Goal: Information Seeking & Learning: Learn about a topic

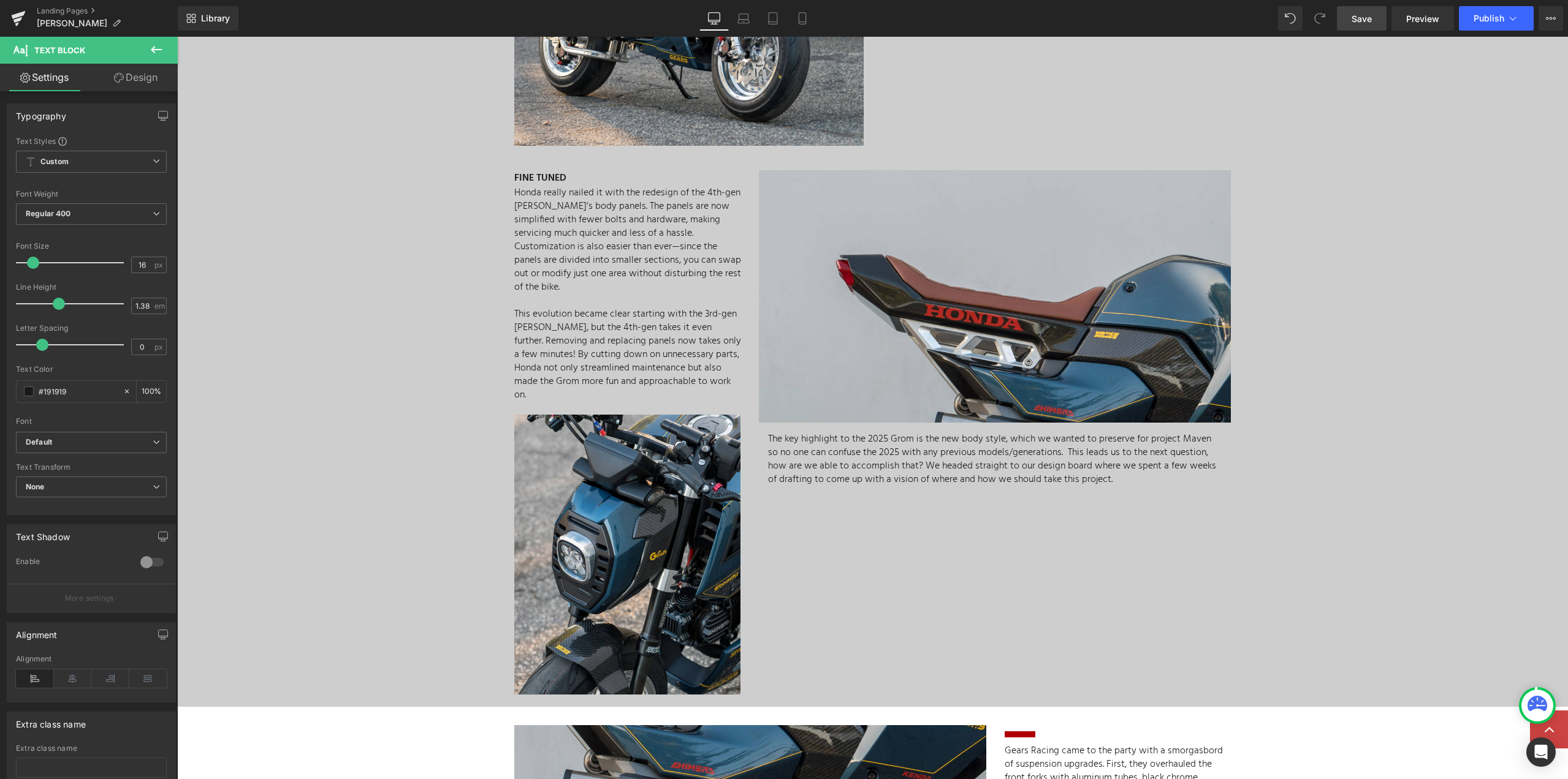
drag, startPoint x: 1372, startPoint y: 24, endPoint x: 762, endPoint y: 442, distance: 739.5
click at [1372, 24] on span "Save" at bounding box center [1362, 19] width 21 height 13
click at [1310, 475] on div "Separator MINI MOTO EVOLUTION Heading When Honda introduced the Grom 125 to the…" at bounding box center [872, 77] width 1391 height 1248
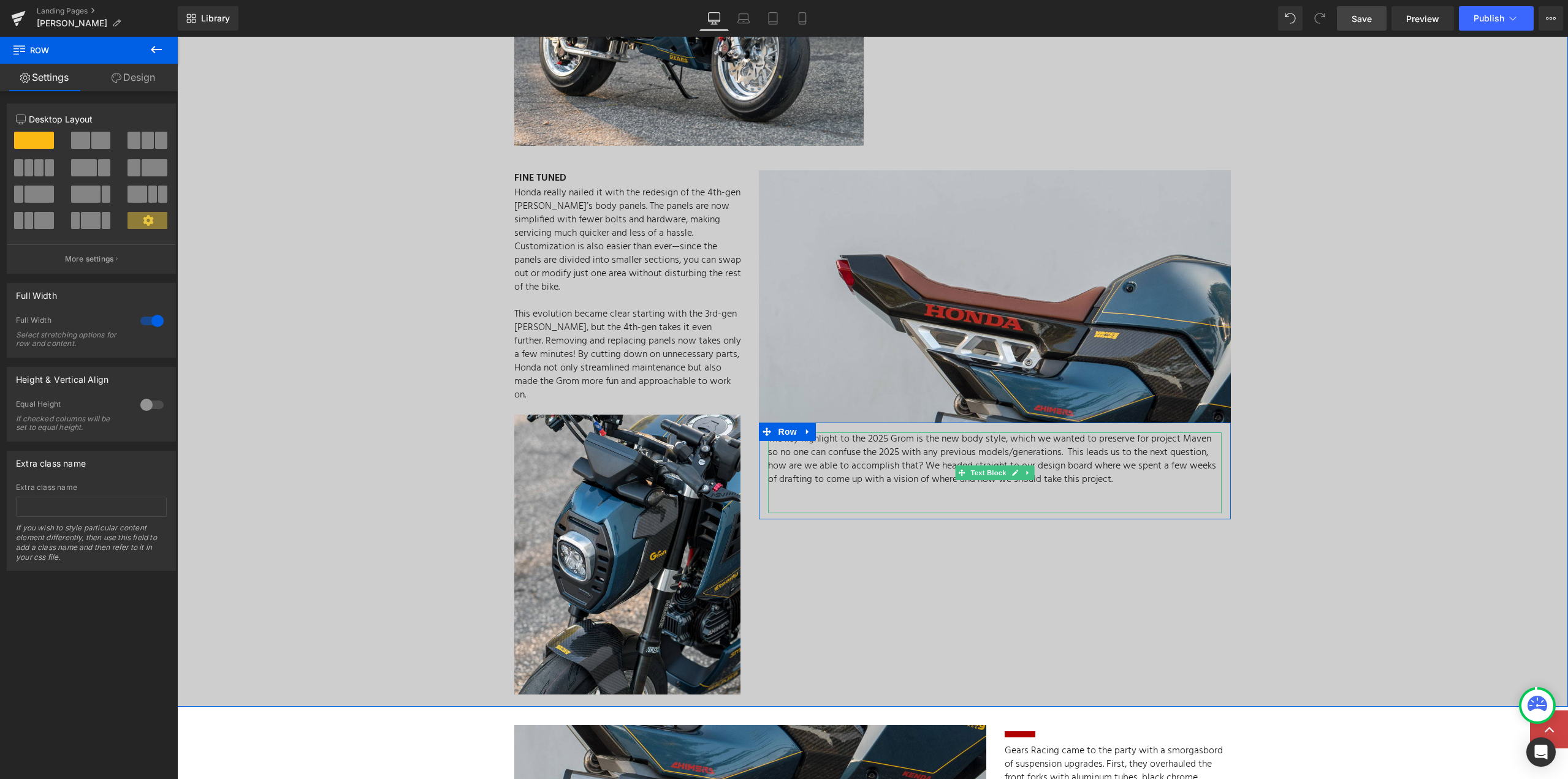
click at [811, 443] on p "The key highlight to the 2025 Grom is the new body style, which we wanted to pr…" at bounding box center [995, 460] width 453 height 54
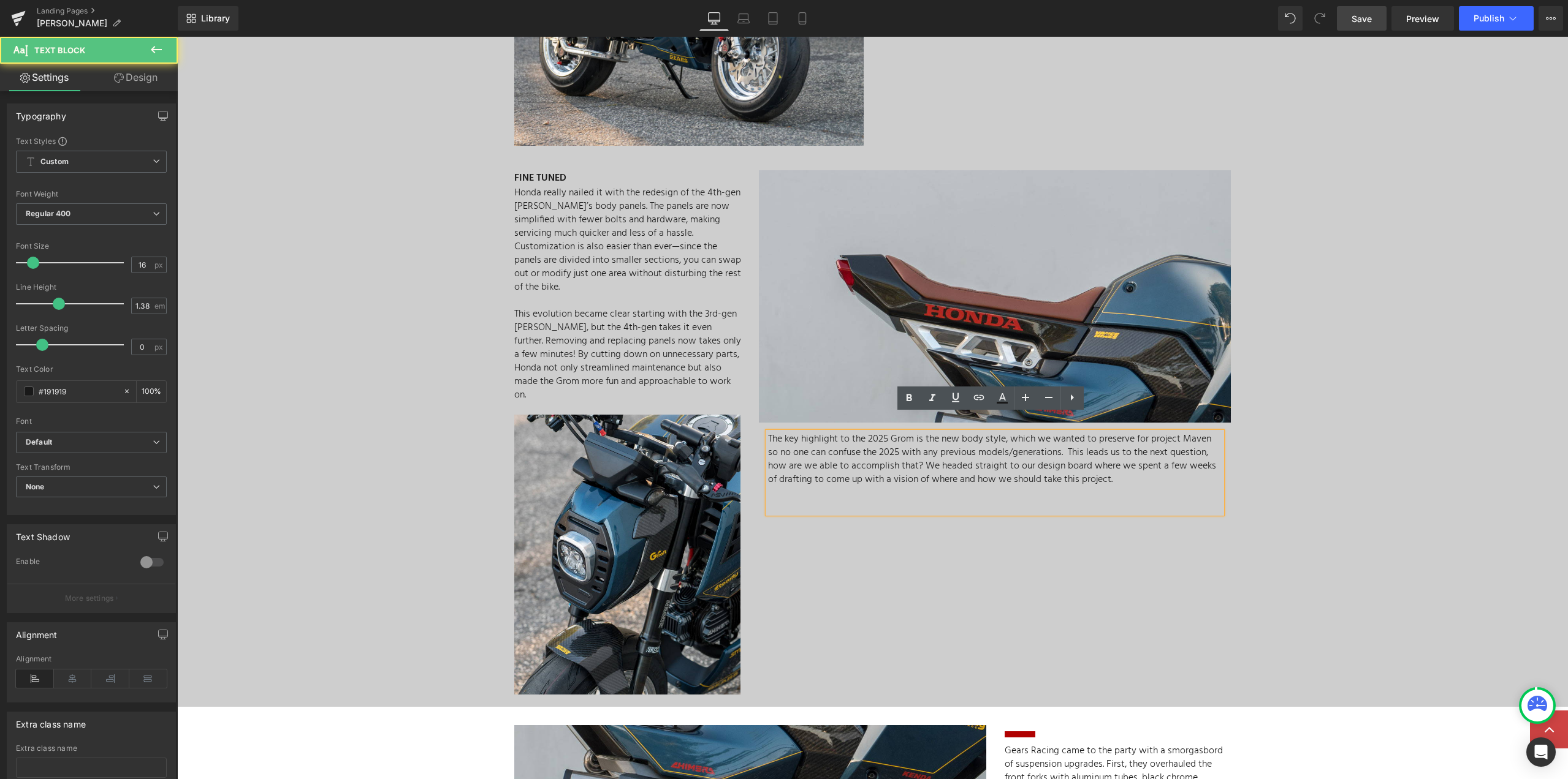
click at [812, 436] on p "The key highlight to the 2025 Grom is the new body style, which we wanted to pr…" at bounding box center [995, 460] width 453 height 54
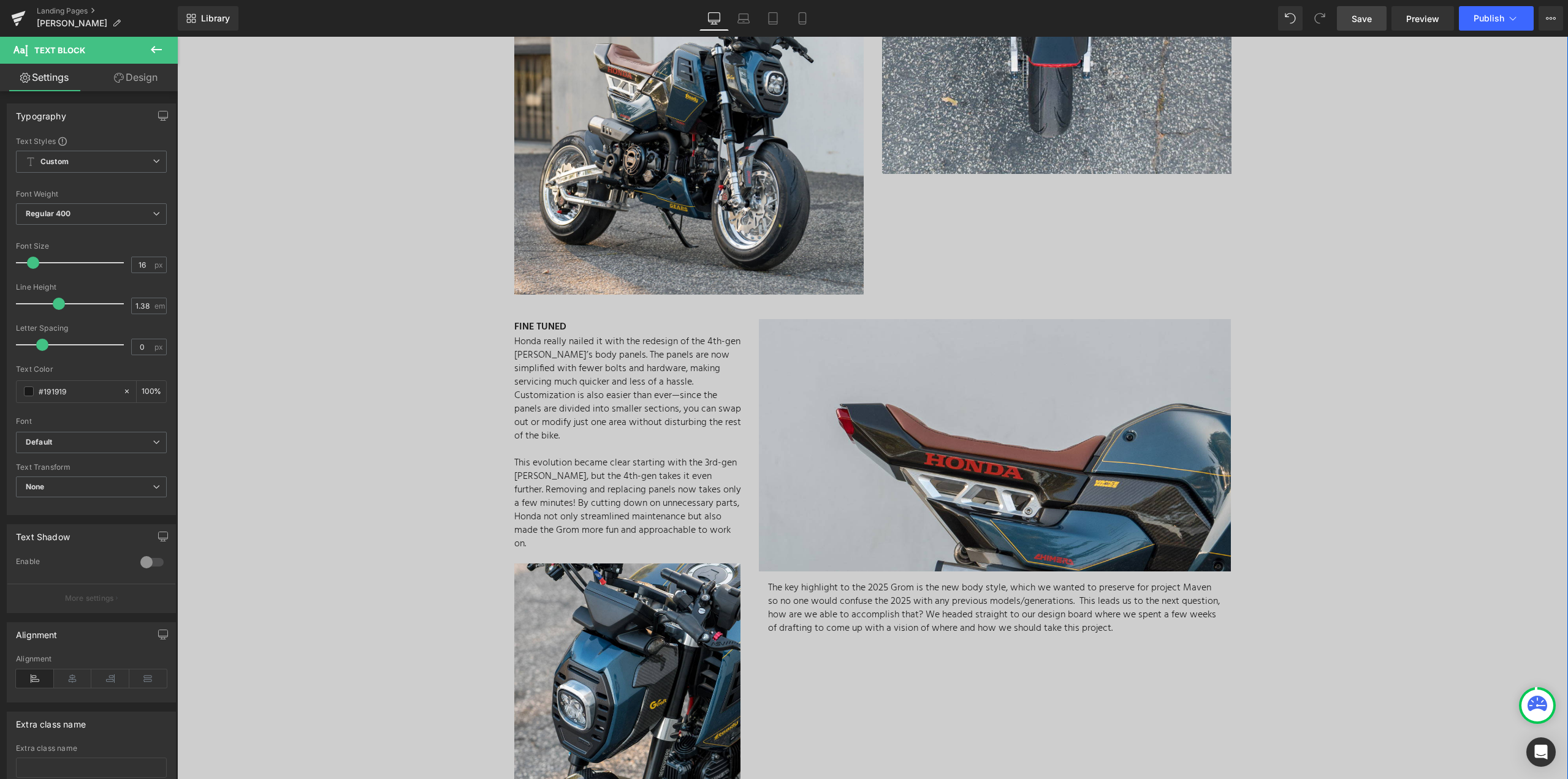
scroll to position [1409, 0]
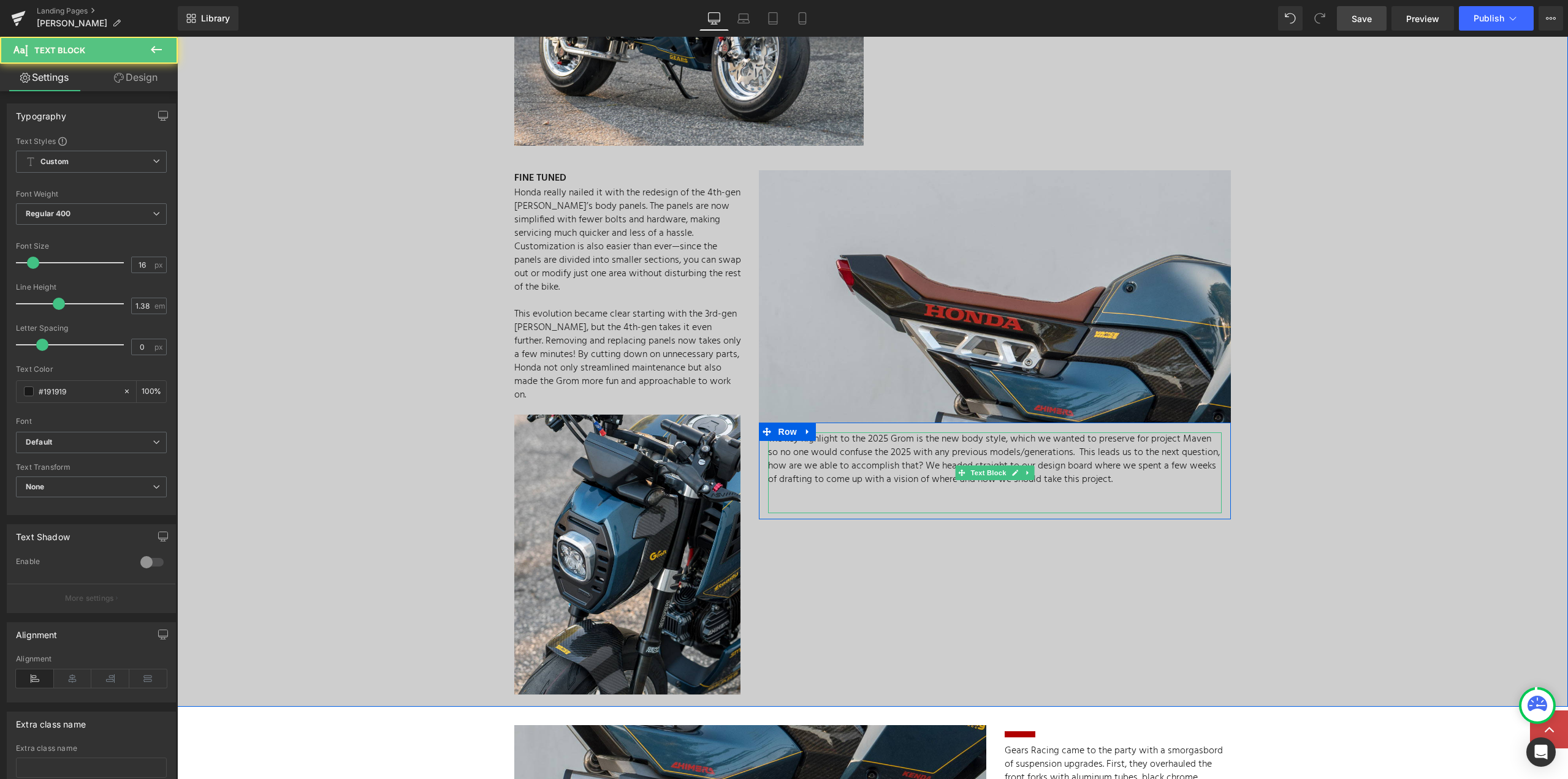
click at [1139, 460] on p "The key highlight to the 2025 Grom is the new body style, which we wanted to pr…" at bounding box center [995, 460] width 453 height 54
click at [860, 500] on p "[PERSON_NAME] and [PERSON_NAME]" at bounding box center [995, 507] width 453 height 13
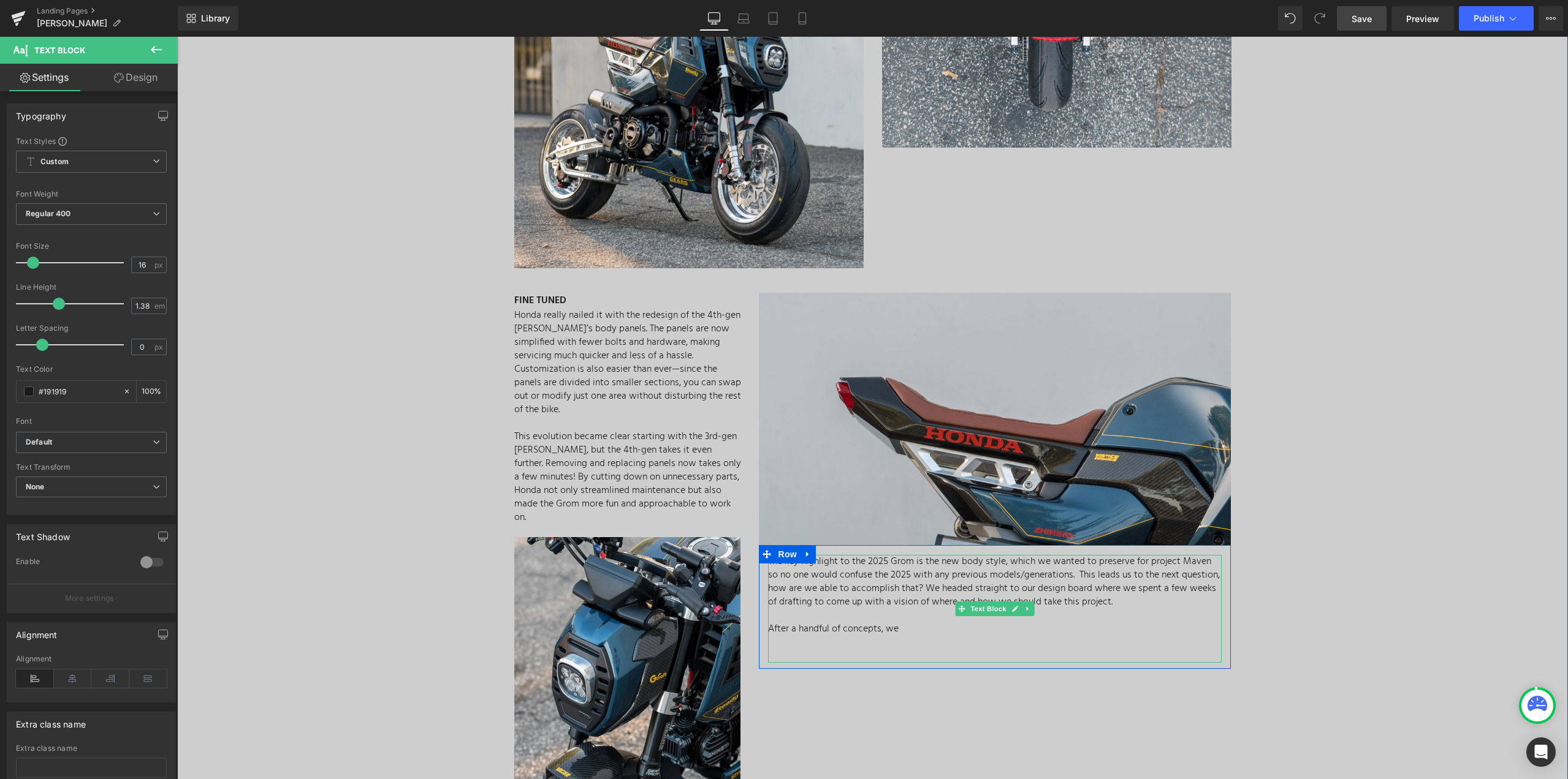
scroll to position [1348, 0]
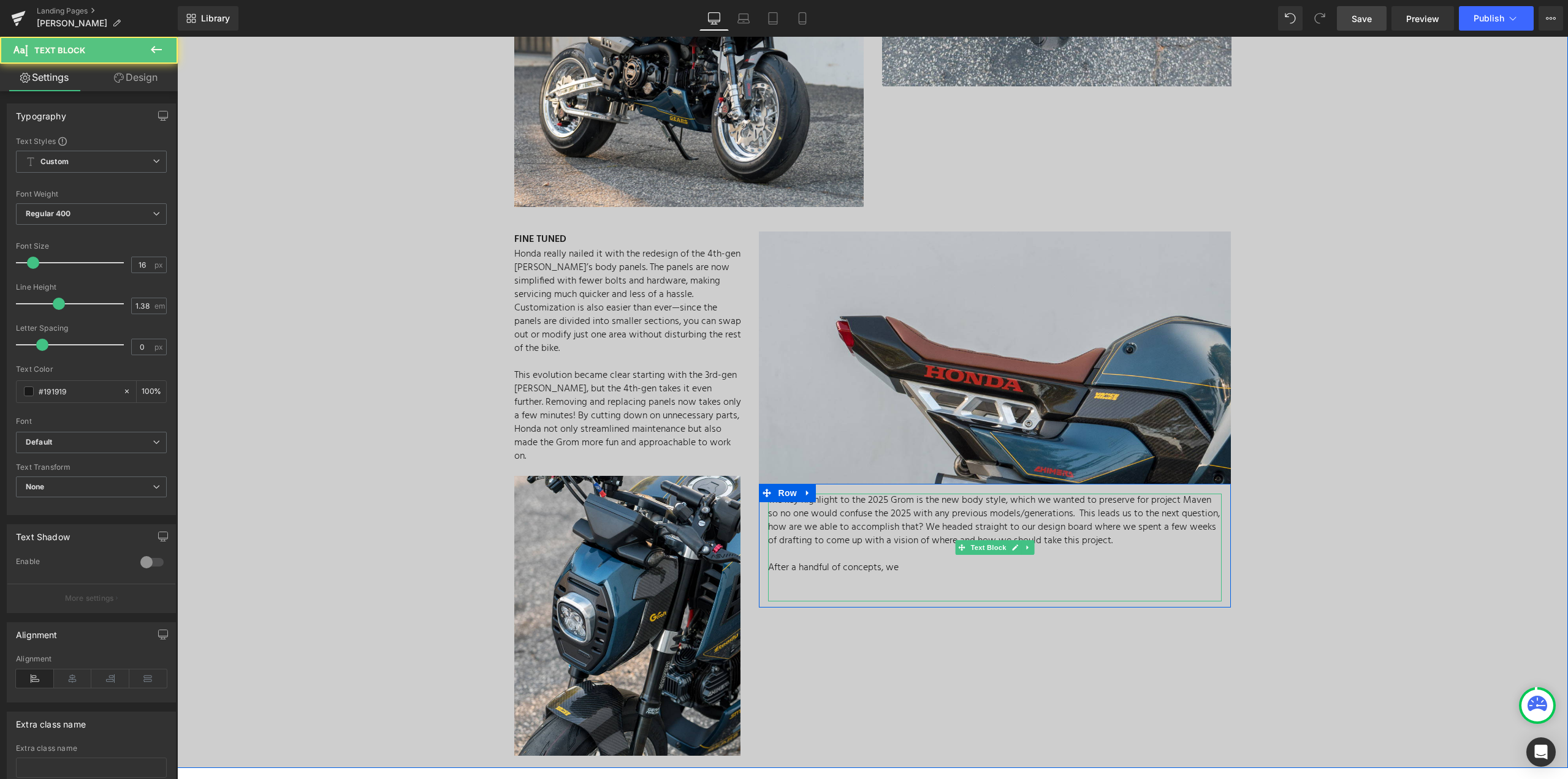
click at [911, 561] on p "After a handful of concepts, we" at bounding box center [995, 567] width 453 height 13
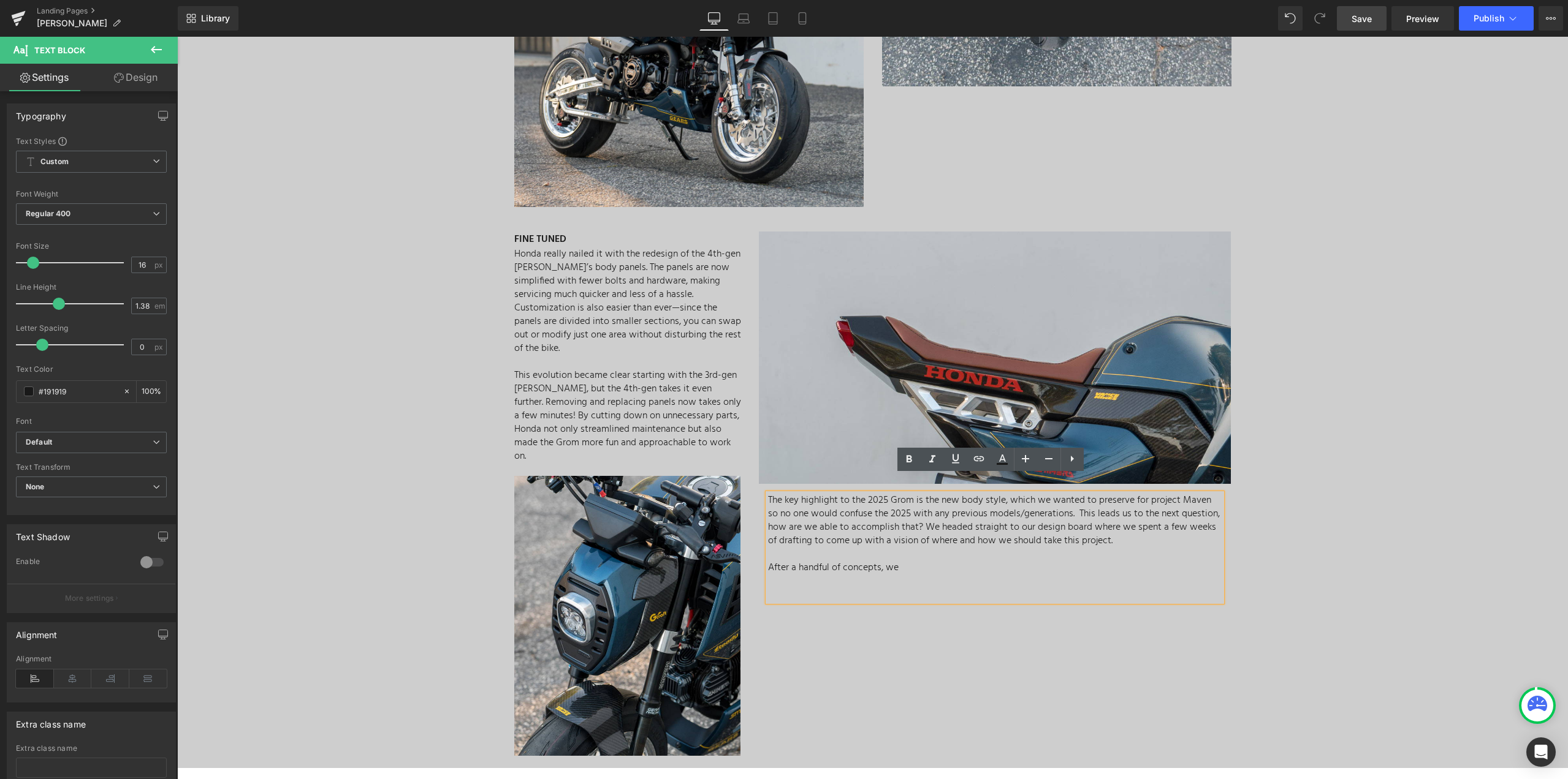
drag, startPoint x: 910, startPoint y: 551, endPoint x: 764, endPoint y: 554, distance: 146.0
click at [768, 561] on p "After a handful of concepts, we" at bounding box center [995, 567] width 453 height 13
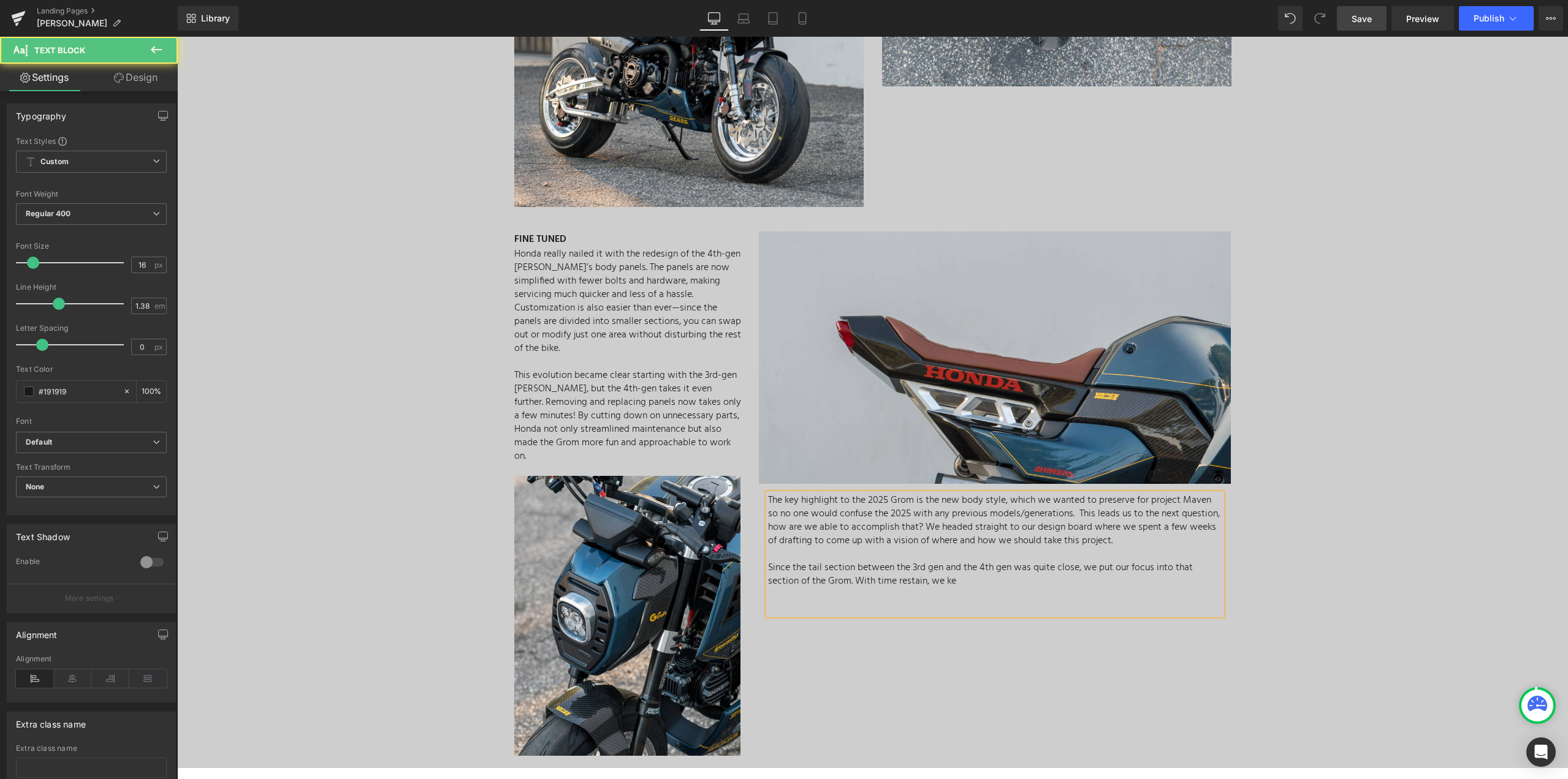
click at [1108, 565] on p "Since the tail section between the 3rd gen and the 4th gen was quite close, we …" at bounding box center [995, 574] width 453 height 27
click at [907, 564] on p "Since the tail section between the 3rd gen and the 4th gen was quite close, we …" at bounding box center [995, 574] width 453 height 27
click at [911, 564] on p "Since the tail section between the 3rd gen and the 4th gen was quite close, we …" at bounding box center [995, 574] width 453 height 27
click at [1015, 563] on p "Since the tail section between the 3rd gen and the 4th gen was quite close, we …" at bounding box center [995, 574] width 453 height 27
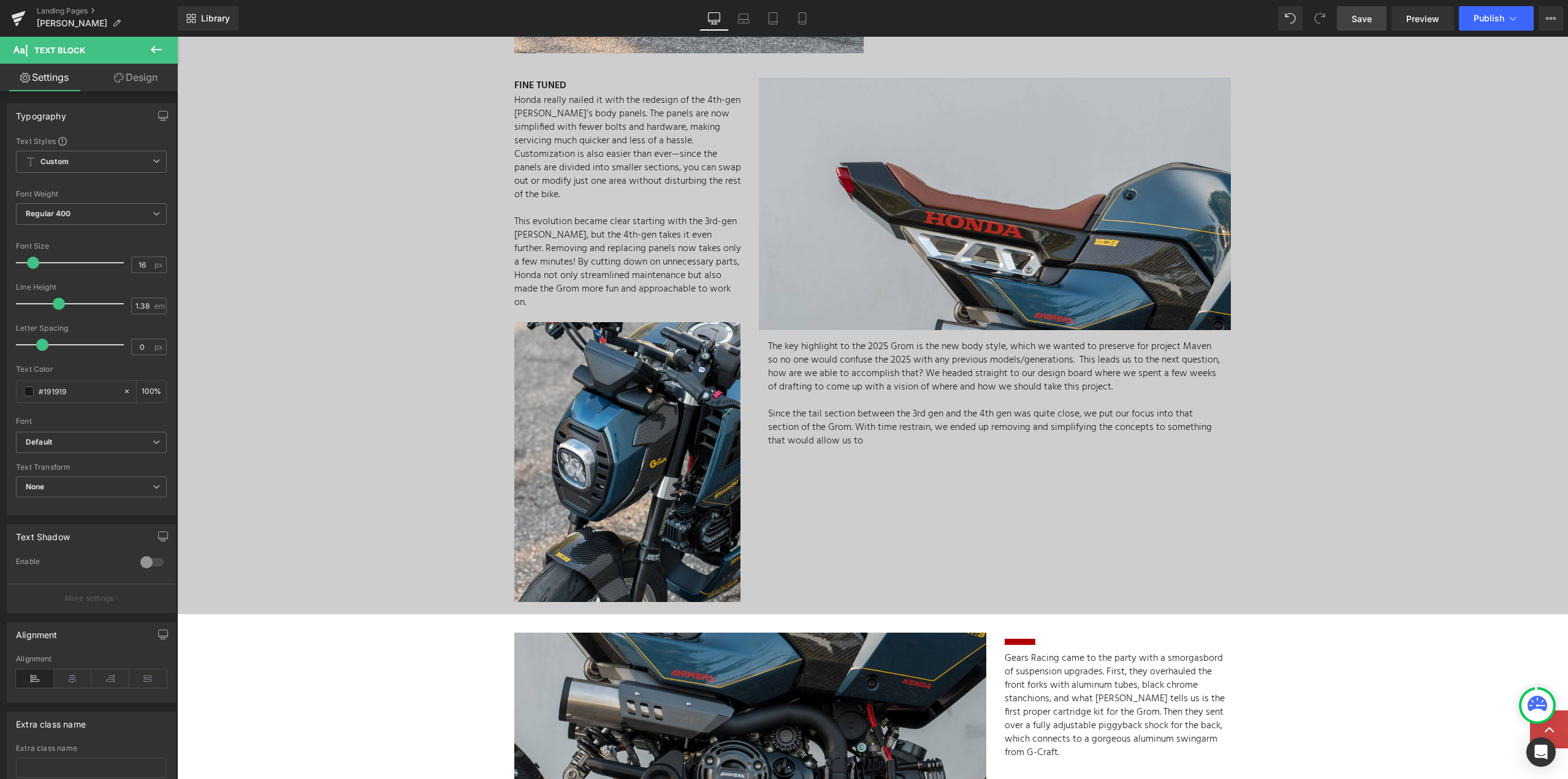
scroll to position [1409, 0]
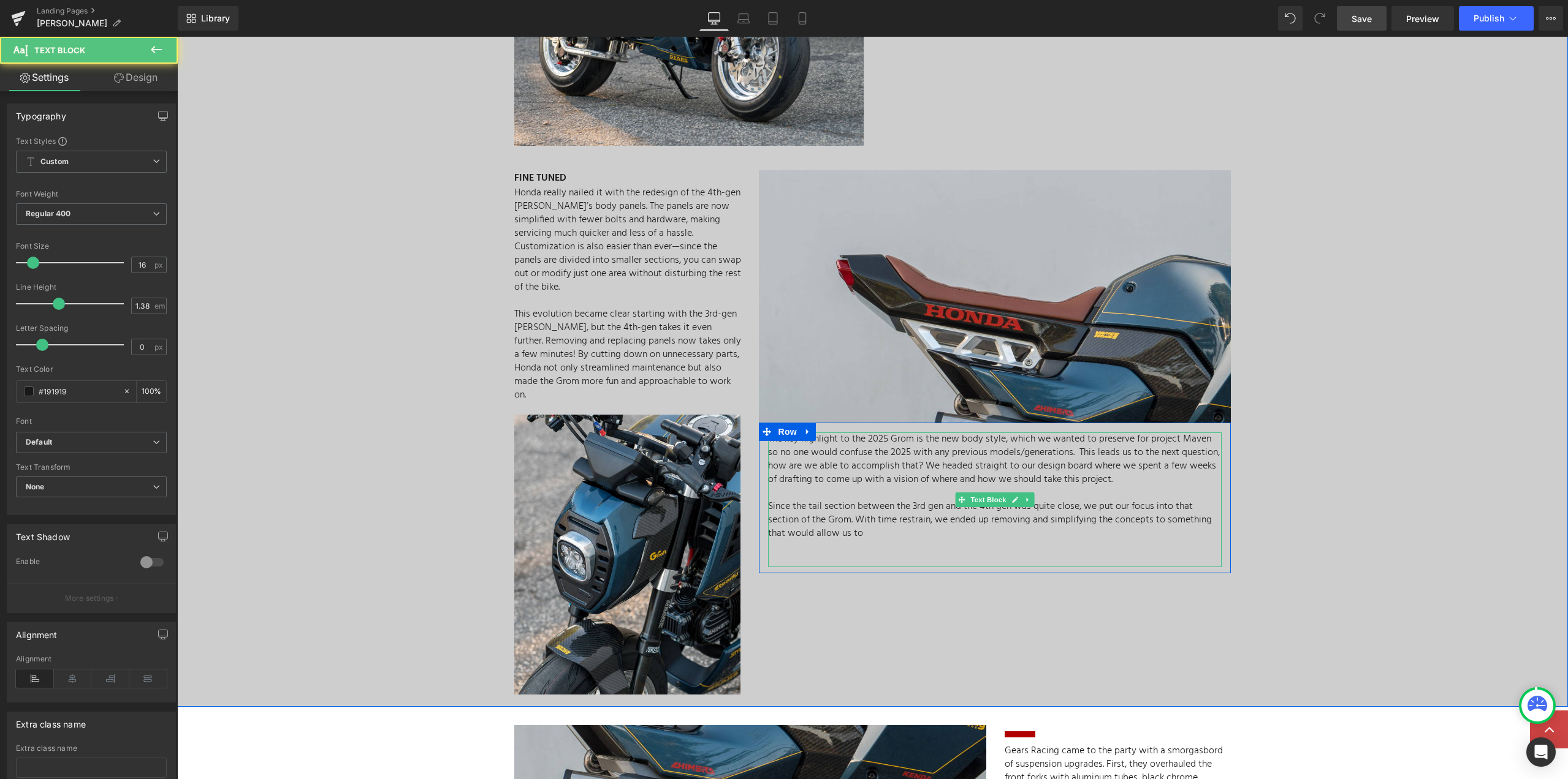
click at [1058, 500] on p "Since the tail section between the 3rd gen and the 4th gen was quite close, we …" at bounding box center [995, 520] width 453 height 40
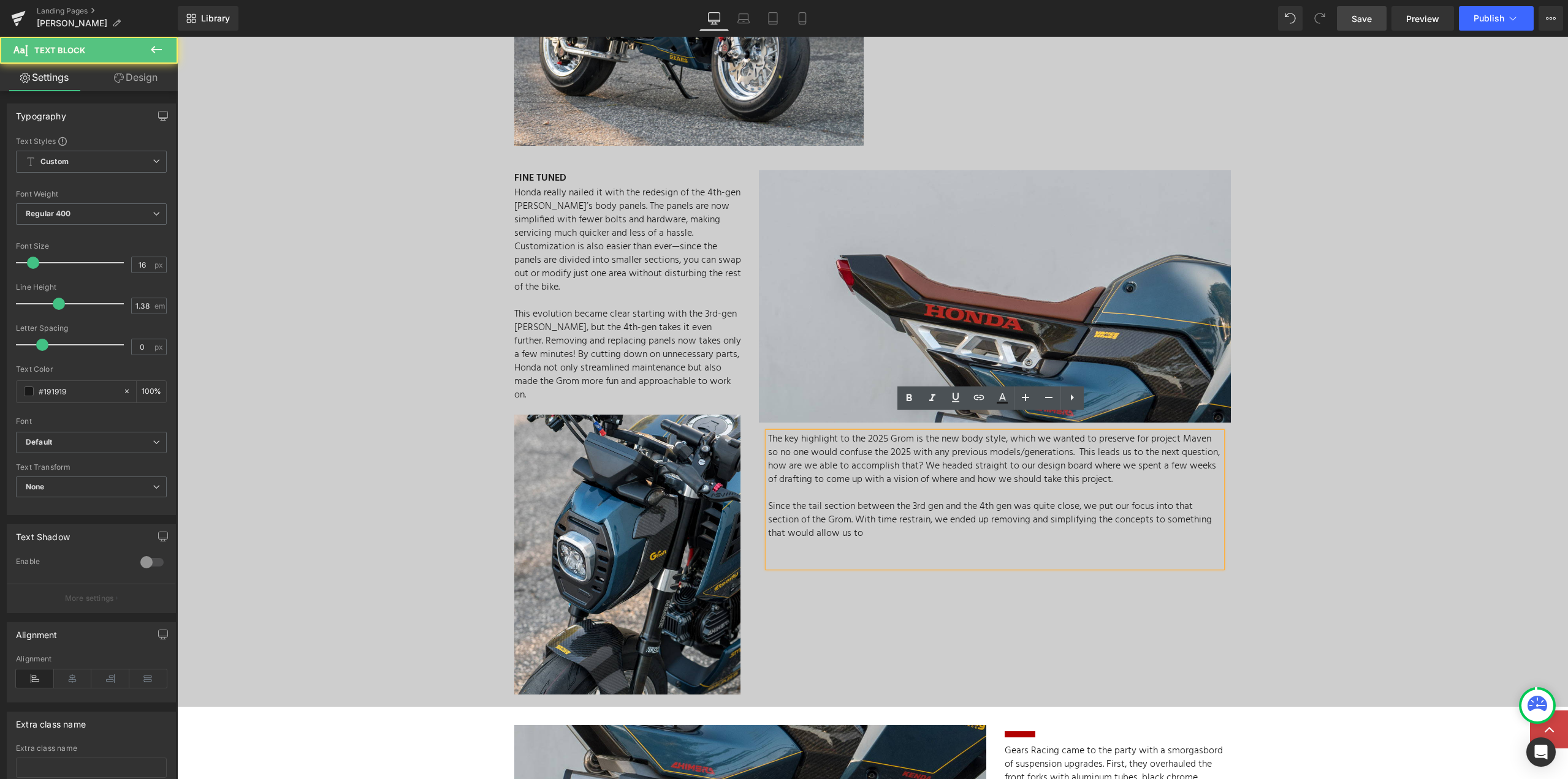
click at [1026, 500] on p "Since the tail section between the 3rd gen and the 4th gen was quite close, we …" at bounding box center [995, 520] width 453 height 40
click at [851, 504] on p "Since the tail section between the 3rd gen and the 4th gen were quite similar, …" at bounding box center [995, 520] width 453 height 40
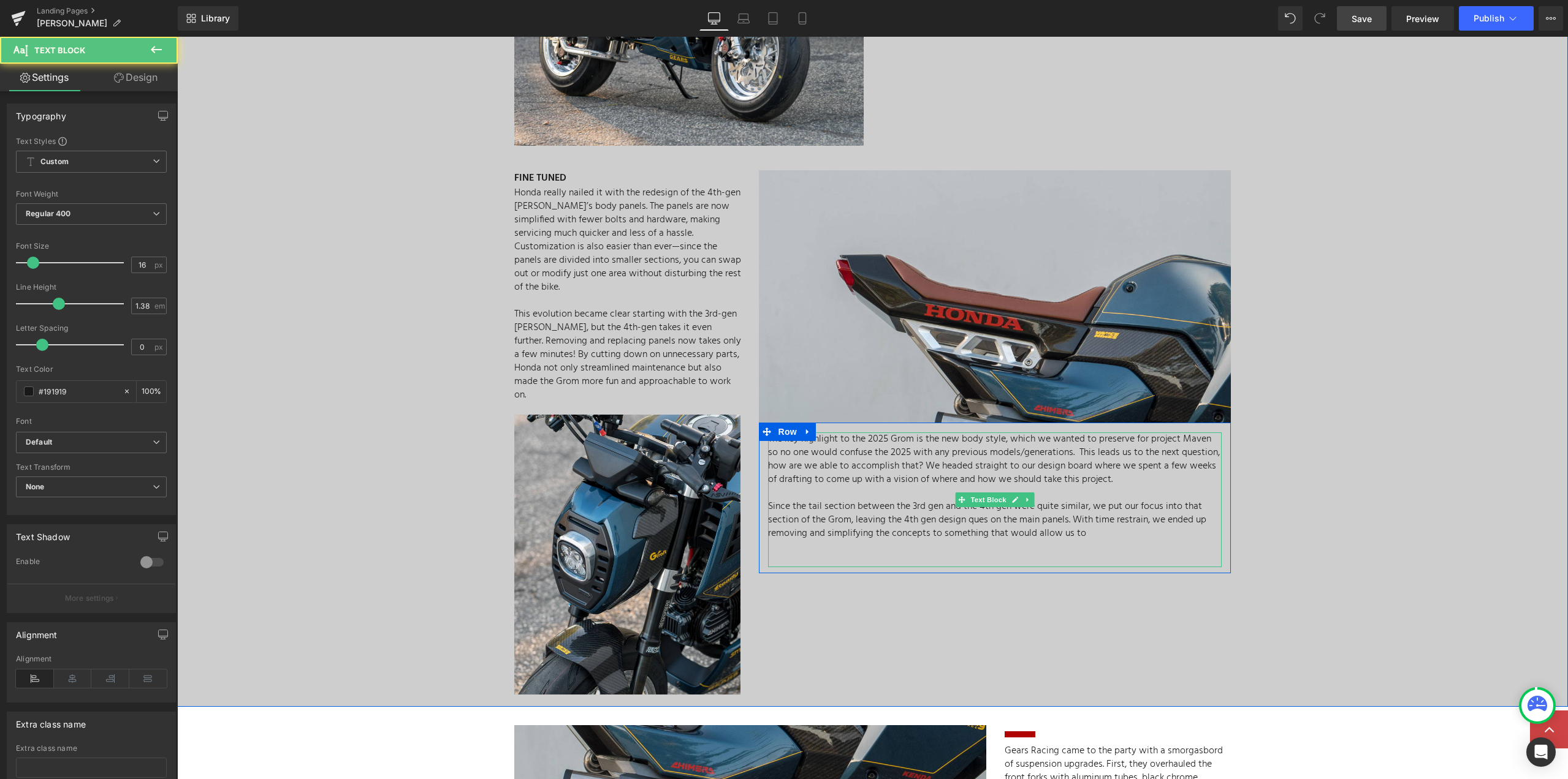
click at [1088, 514] on p "Since the tail section between the 3rd gen and the 4th gen were quite similar, …" at bounding box center [995, 520] width 453 height 40
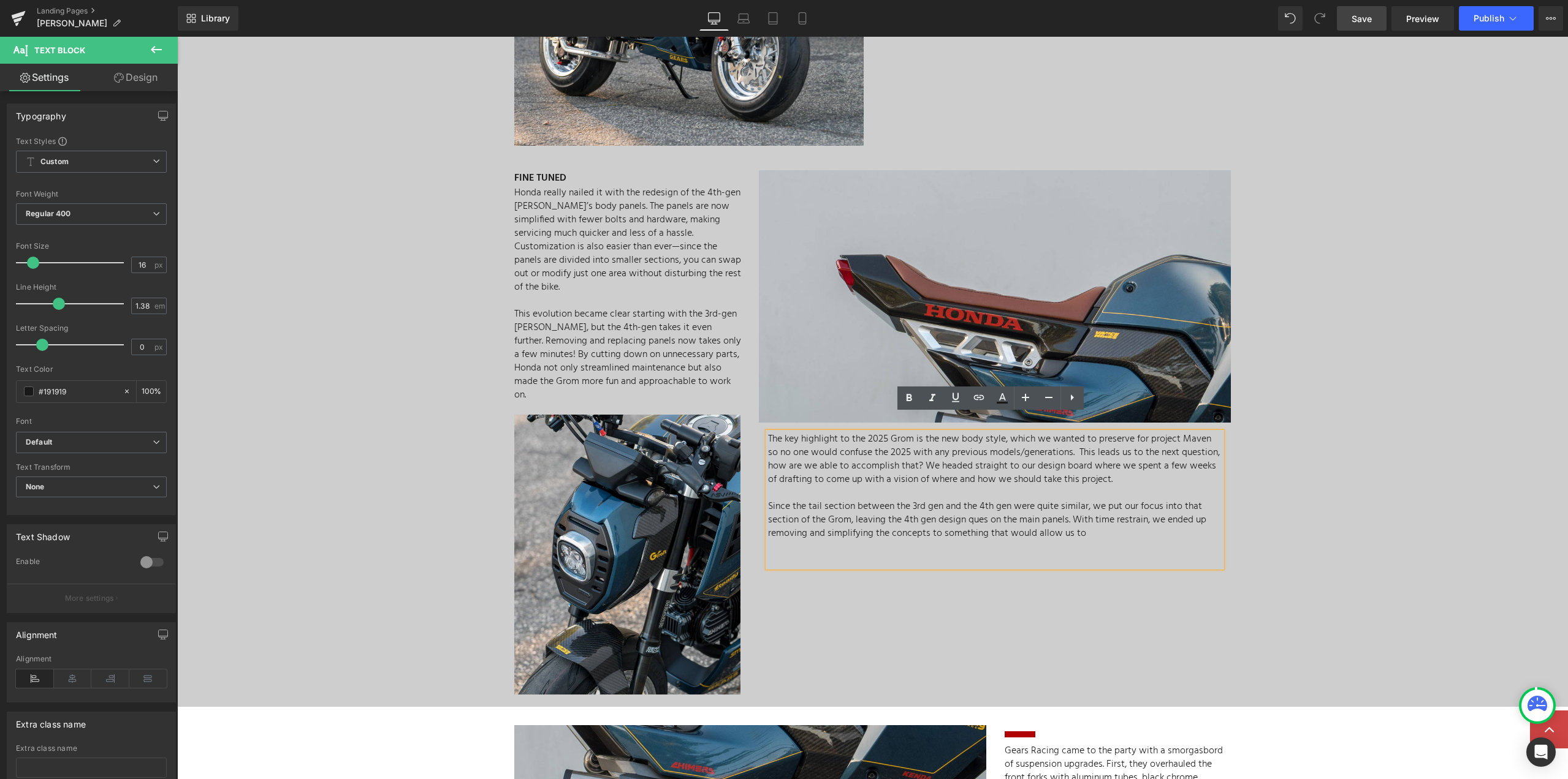
drag, startPoint x: 1088, startPoint y: 512, endPoint x: 1068, endPoint y: 501, distance: 22.8
click at [1068, 501] on p "Since the tail section between the 3rd gen and the 4th gen were quite similar, …" at bounding box center [995, 520] width 453 height 40
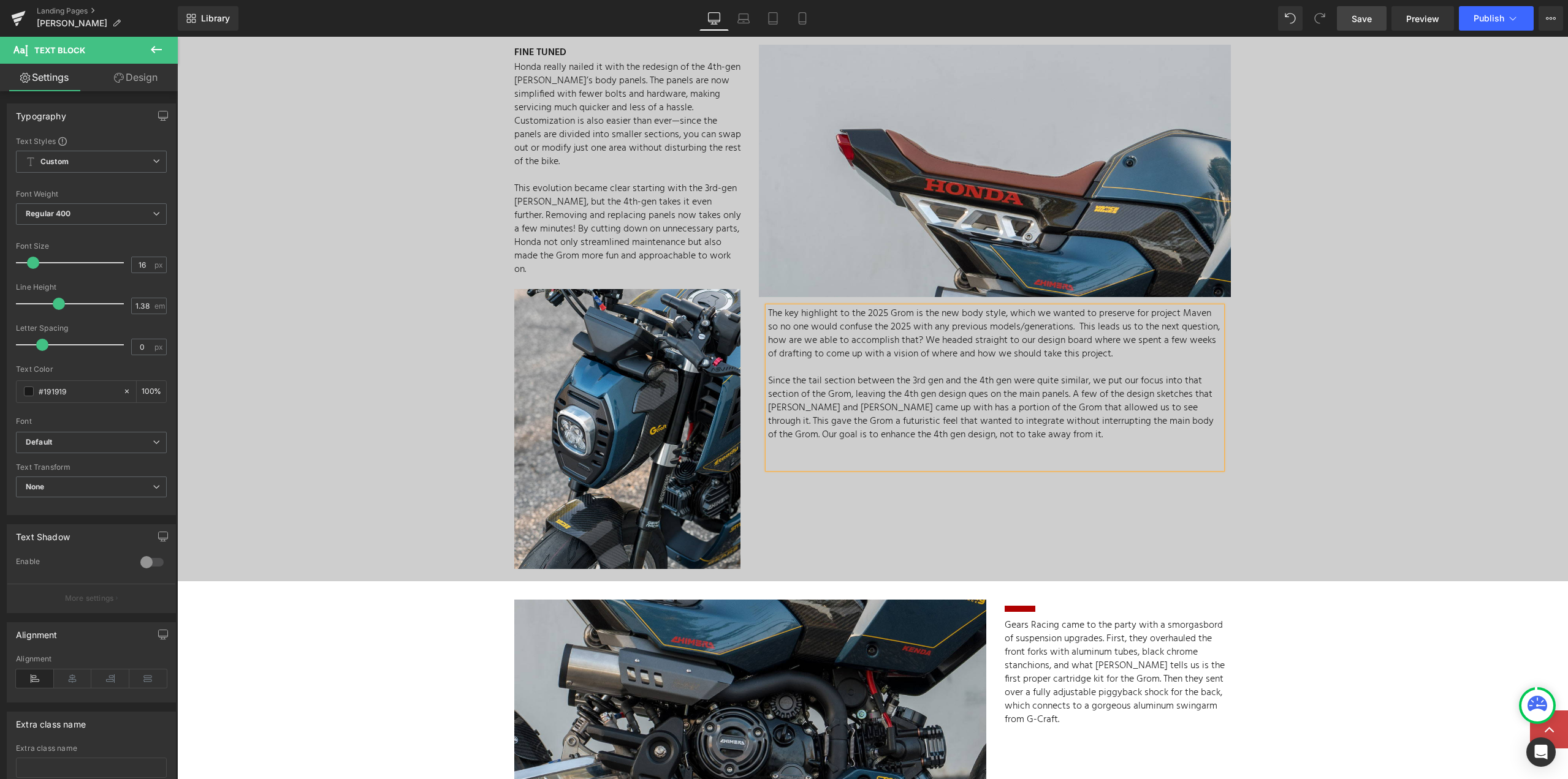
scroll to position [1532, 0]
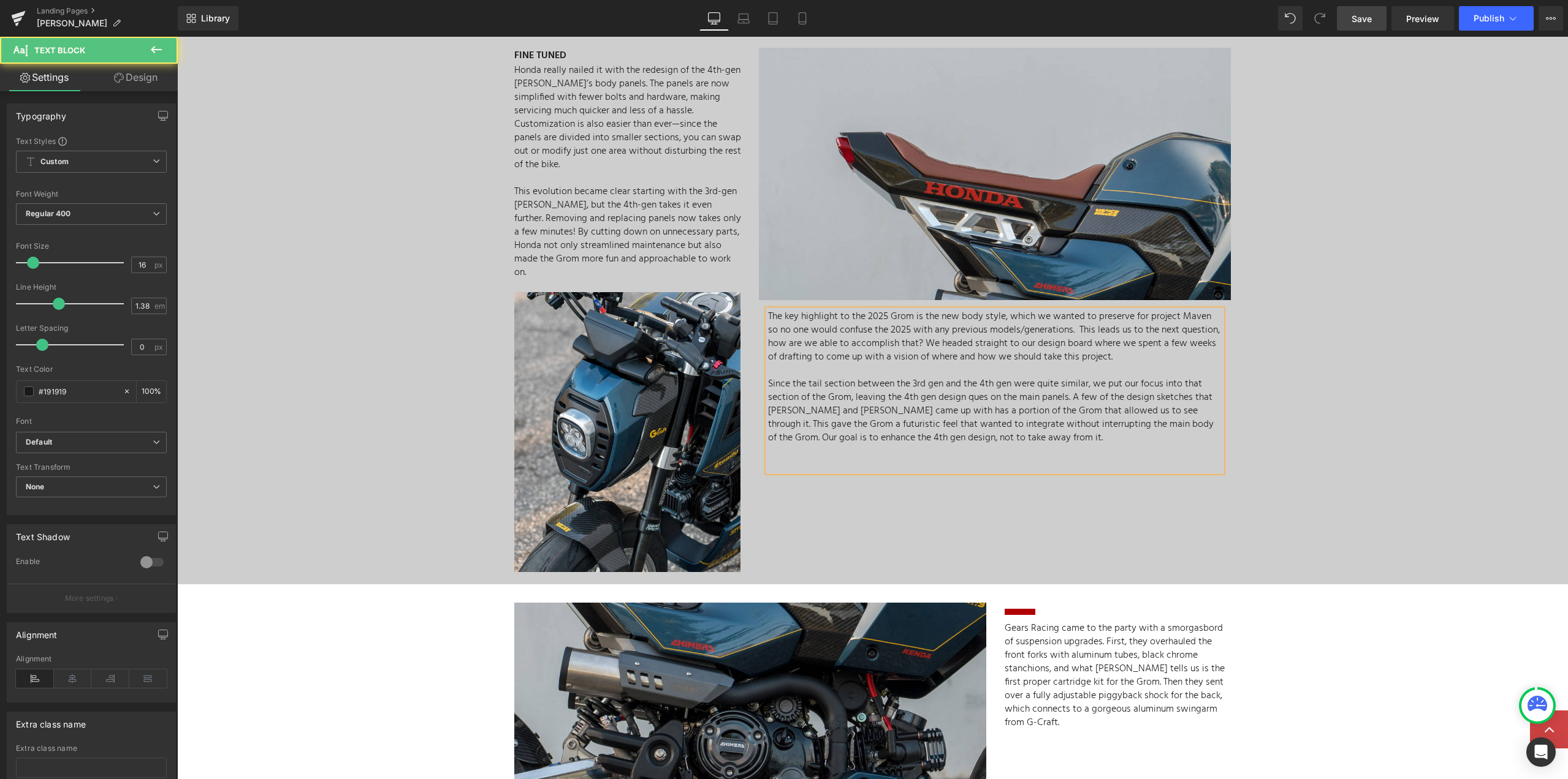
click at [1009, 419] on p "Since the tail section between the 3rd gen and the 4th gen were quite similar, …" at bounding box center [995, 411] width 453 height 67
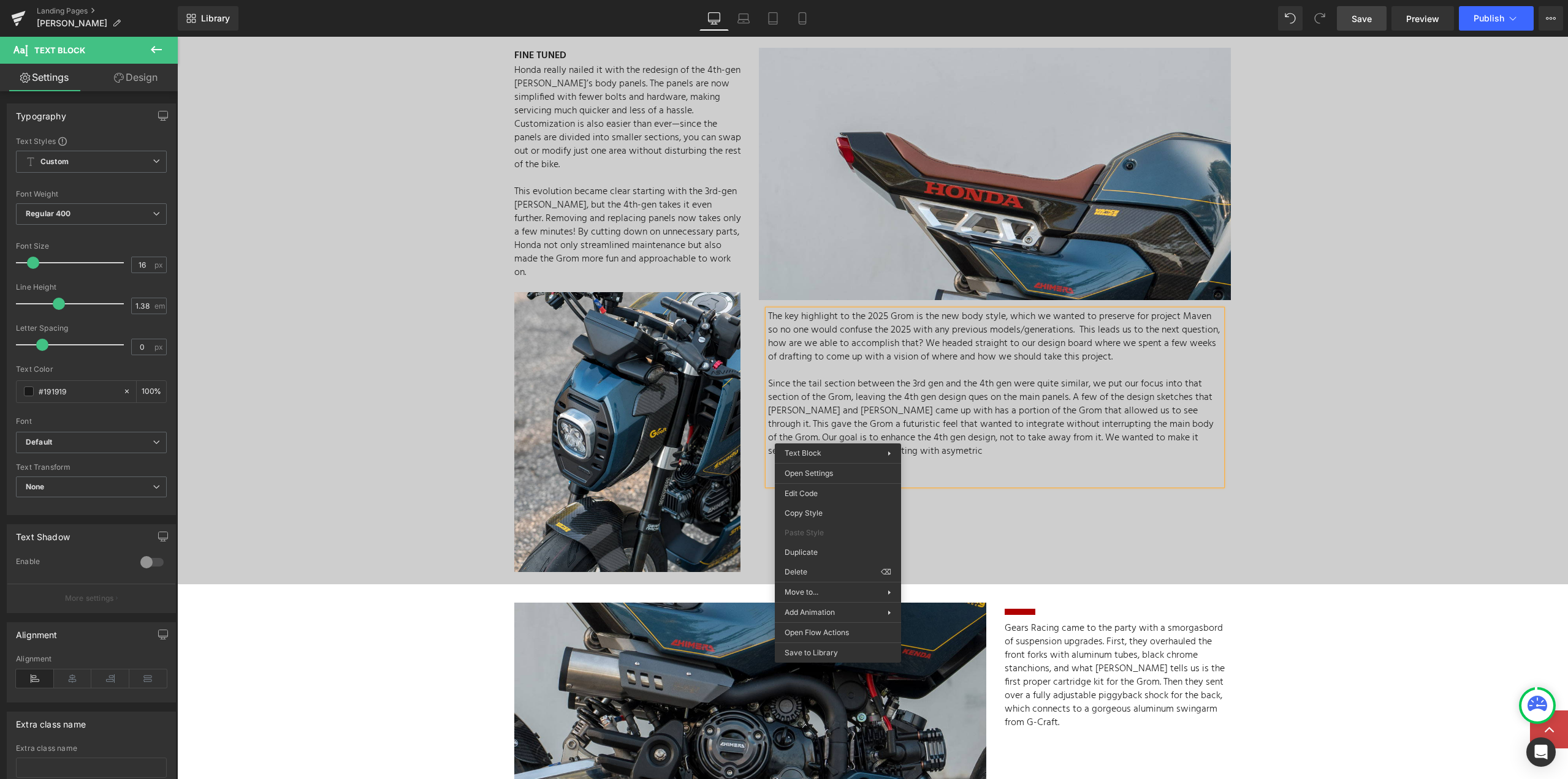
click at [865, 436] on p "Since the tail section between the 3rd gen and the 4th gen were quite similar, …" at bounding box center [995, 418] width 453 height 81
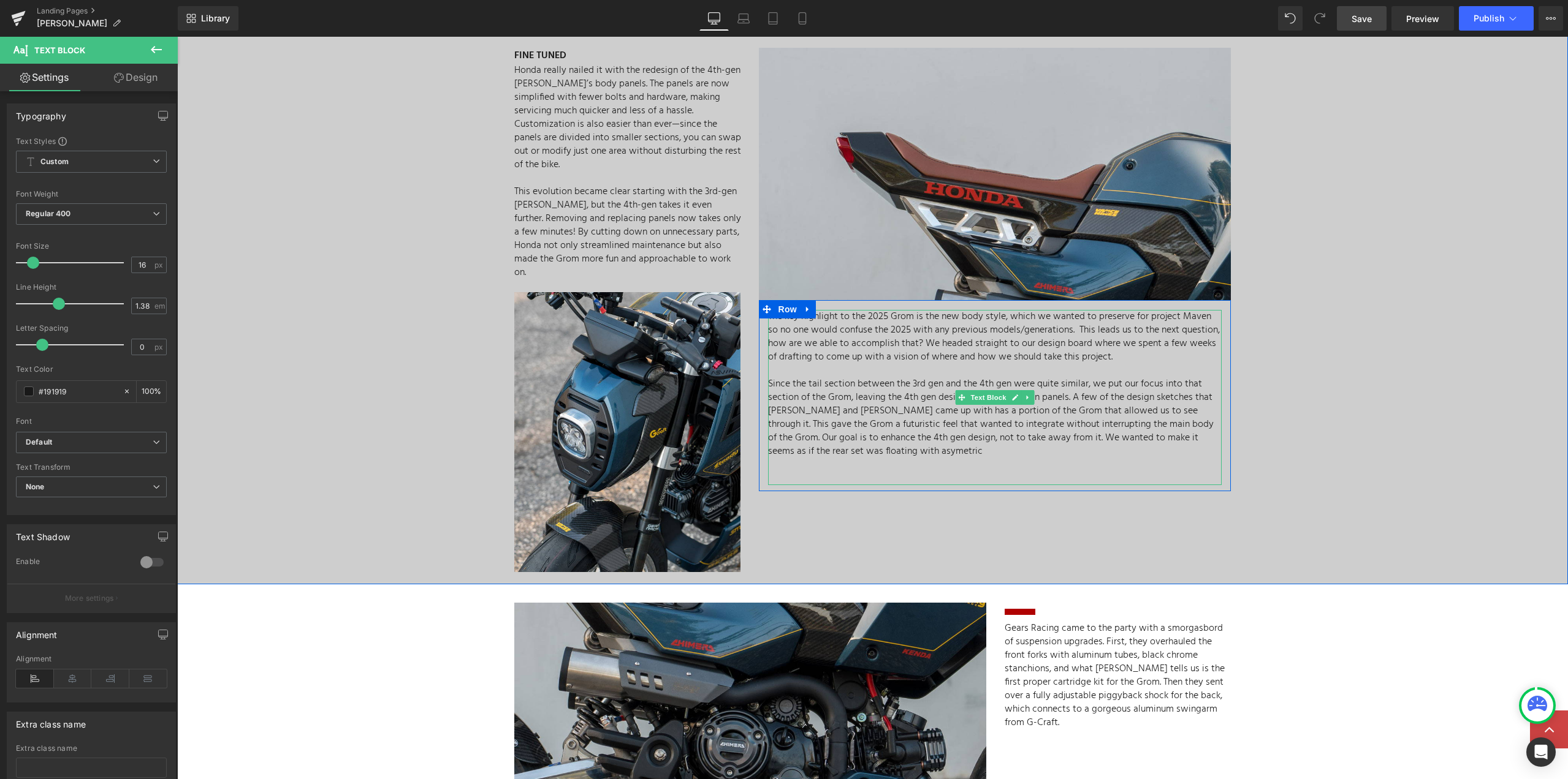
click at [831, 435] on p "Since the tail section between the 3rd gen and the 4th gen were quite similar, …" at bounding box center [995, 418] width 453 height 81
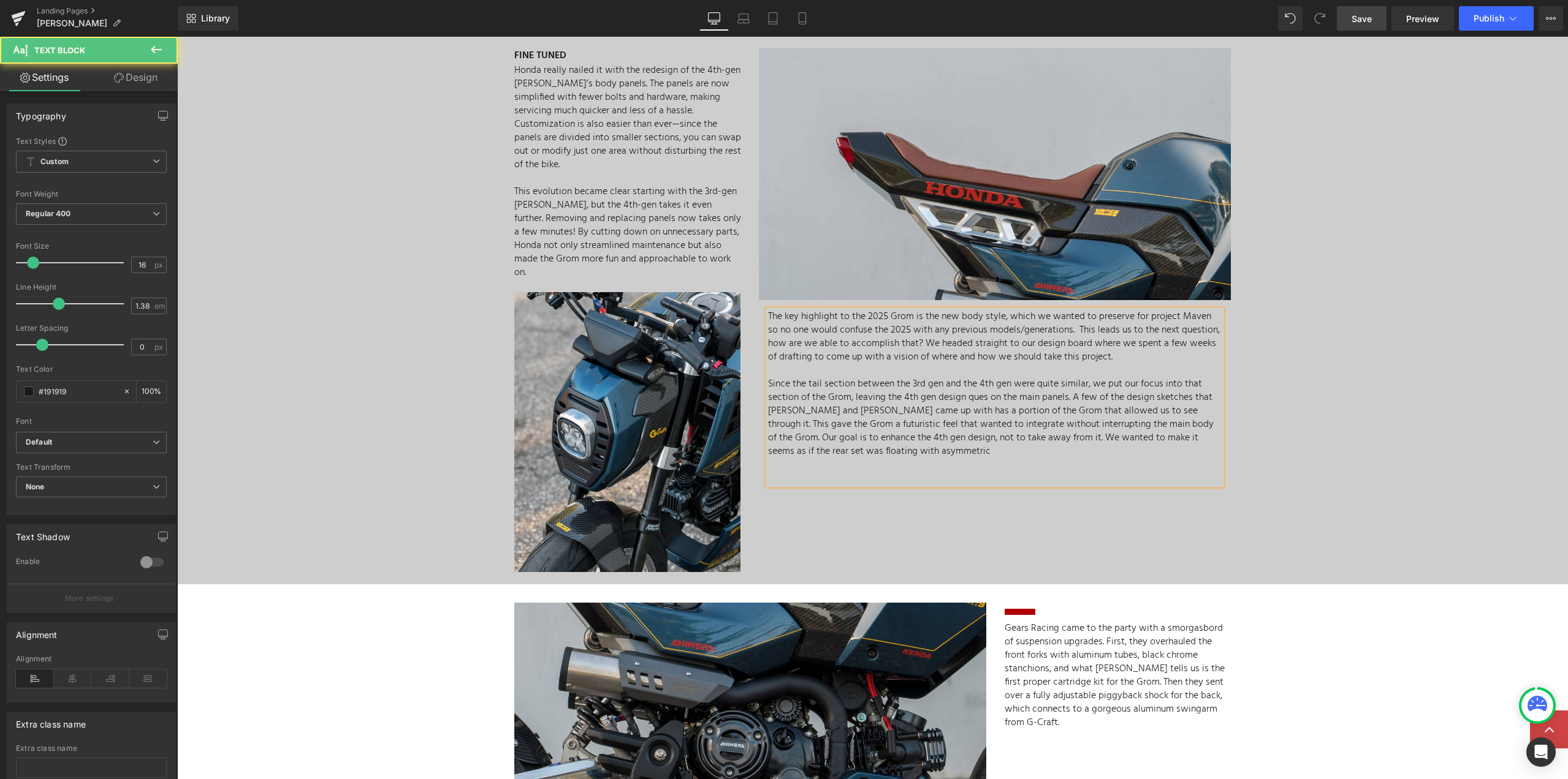
click at [899, 435] on p "Since the tail section between the 3rd gen and the 4th gen were quite similar, …" at bounding box center [995, 418] width 453 height 81
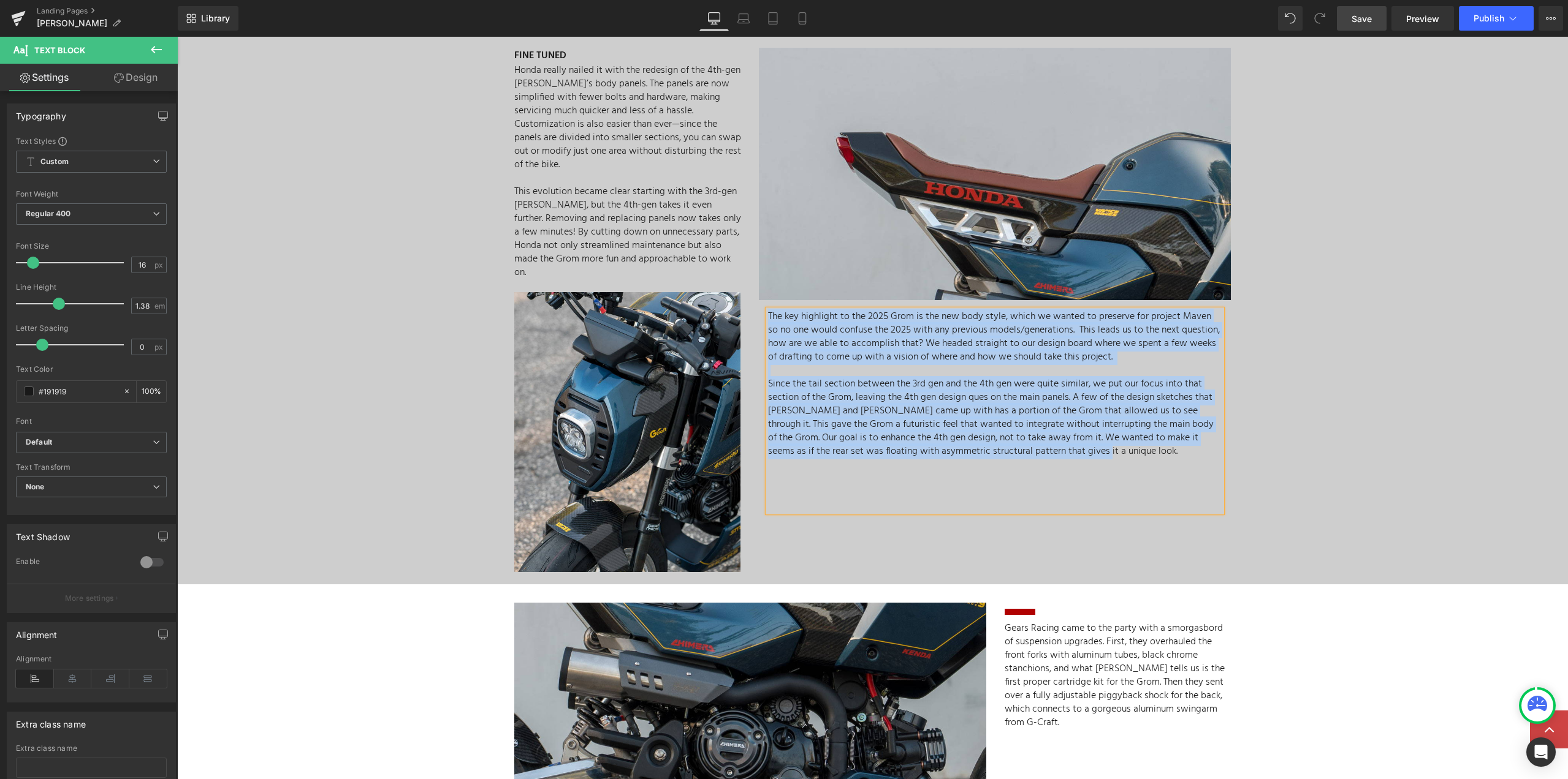
drag, startPoint x: 1038, startPoint y: 435, endPoint x: 745, endPoint y: 295, distance: 324.7
click at [749, 295] on div "Image The key highlight to the 2025 Grom is the new body style, which we wanted…" at bounding box center [995, 283] width 491 height 471
copy div "The key highlight to the 2025 Grom is the new body style, which we wanted to pr…"
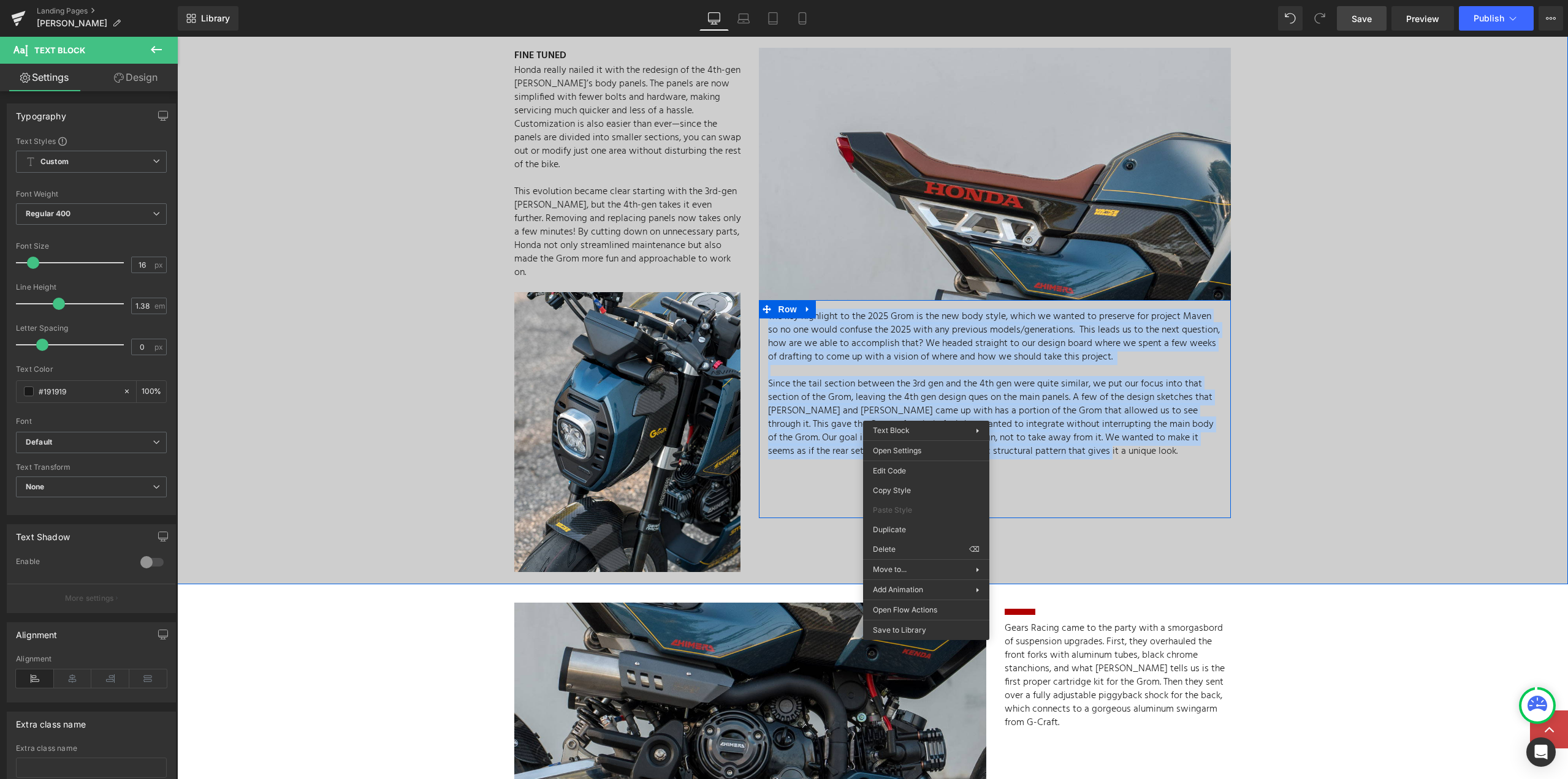
click at [1134, 439] on p "Since the tail section between the 3rd gen and the 4th gen were quite similar, …" at bounding box center [995, 418] width 453 height 81
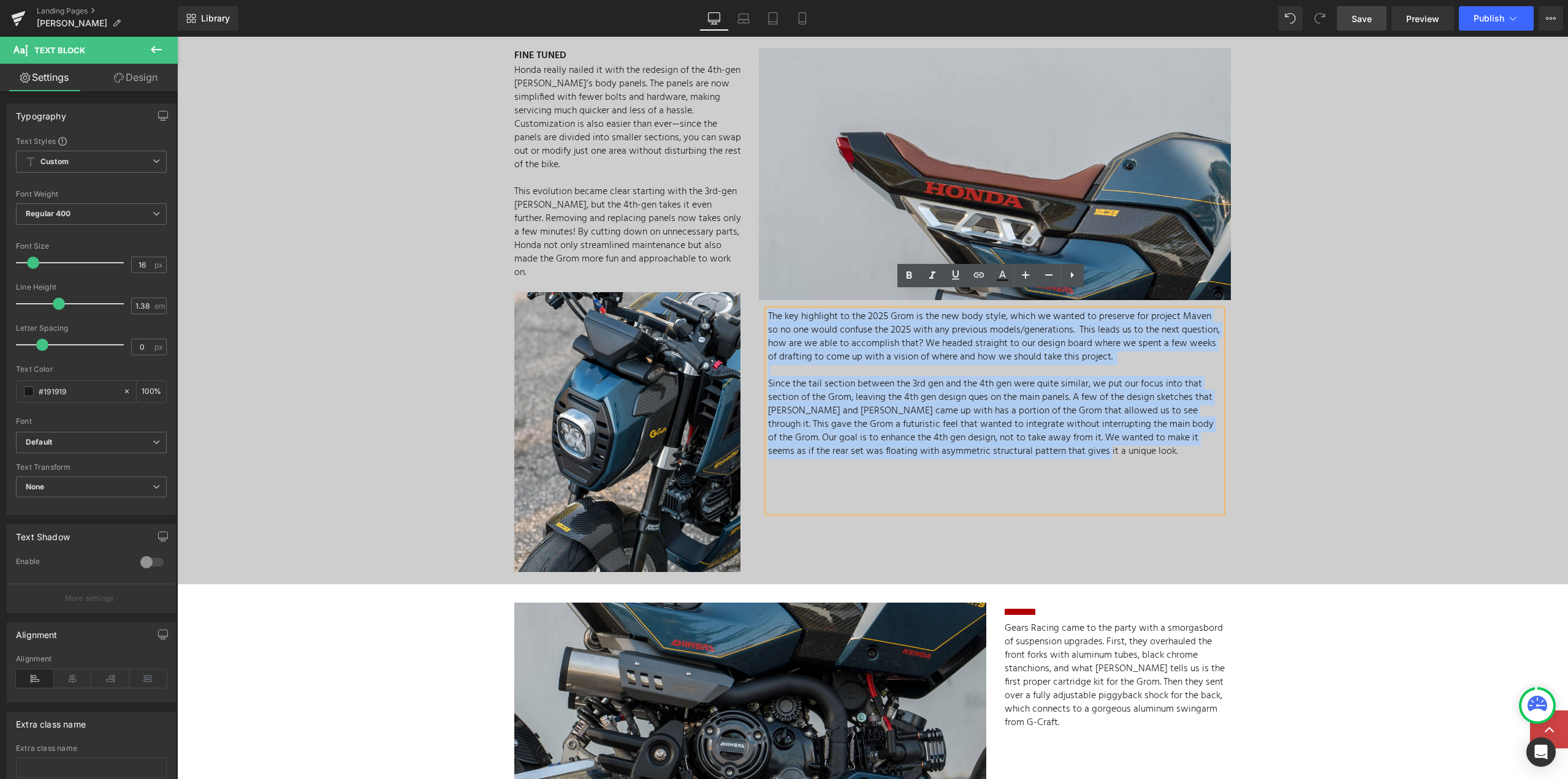
drag, startPoint x: 1095, startPoint y: 438, endPoint x: 760, endPoint y: 297, distance: 363.5
click at [760, 310] on div "The key highlight to the 2025 Grom is the new body style, which we wanted to pr…" at bounding box center [995, 411] width 472 height 202
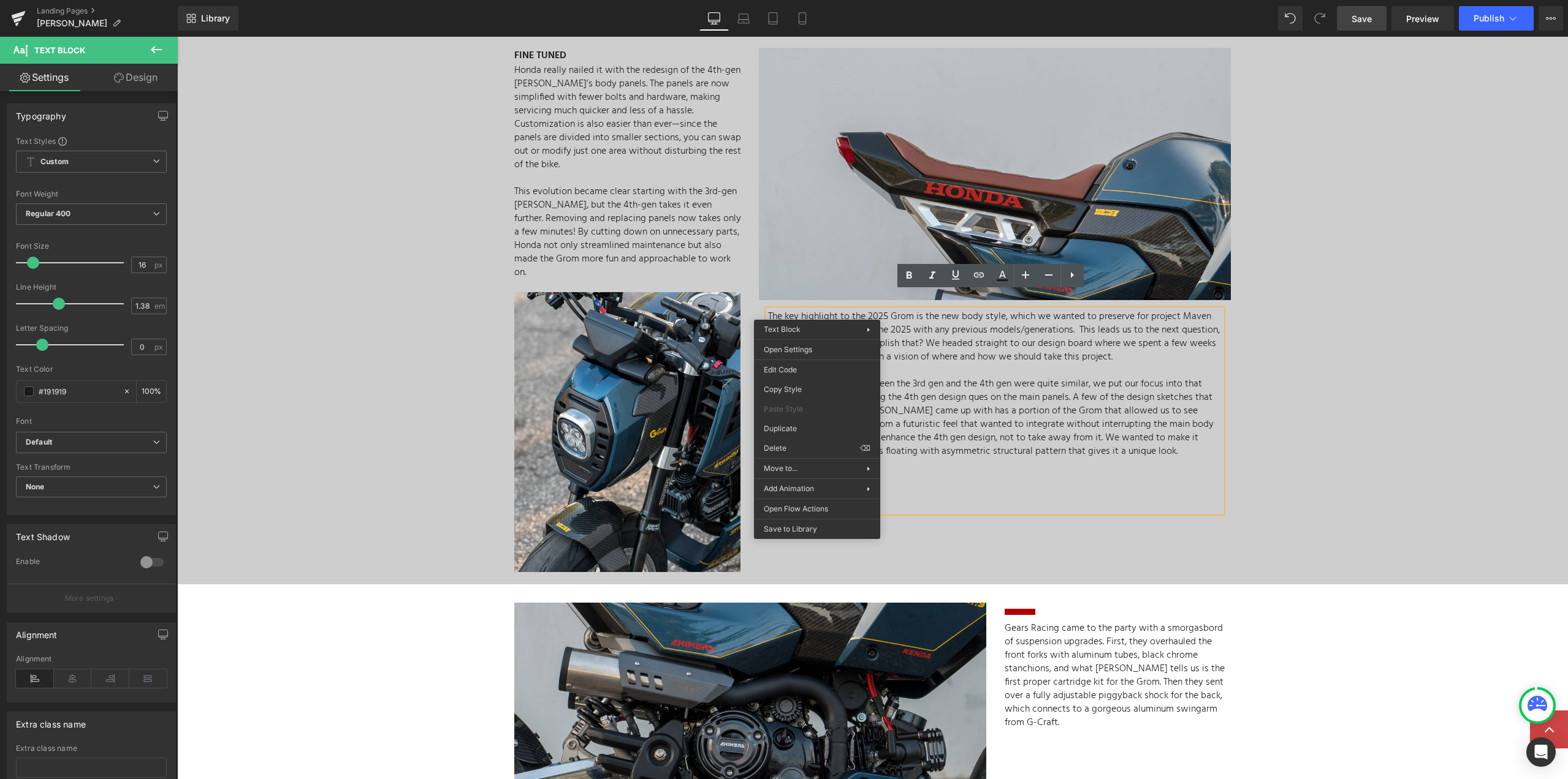
click at [1069, 485] on p at bounding box center [995, 492] width 453 height 13
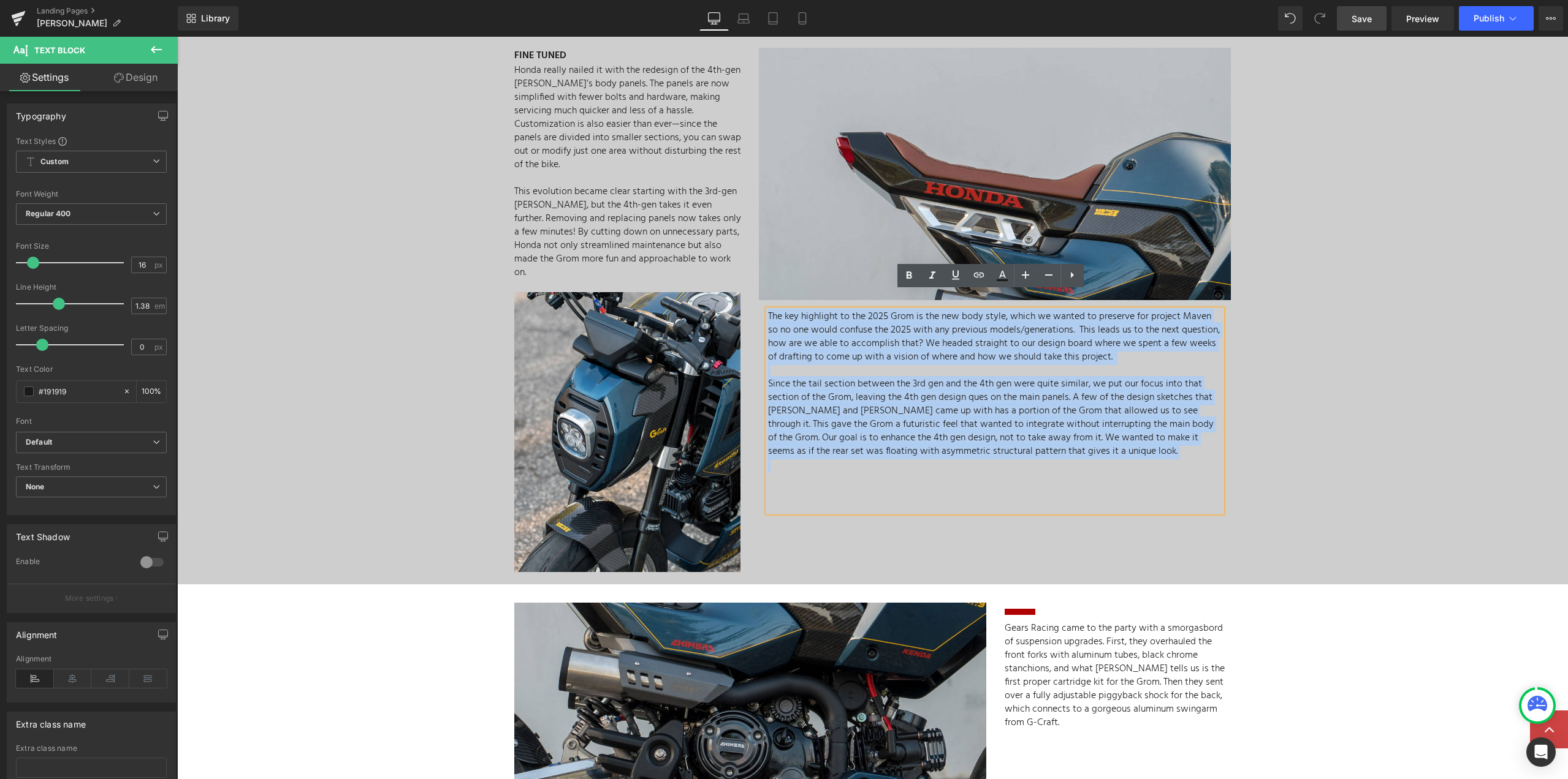
drag, startPoint x: 1042, startPoint y: 440, endPoint x: 753, endPoint y: 297, distance: 322.4
click at [753, 297] on div "Image The key highlight to the 2025 Grom is the new body style, which we wanted…" at bounding box center [995, 283] width 491 height 471
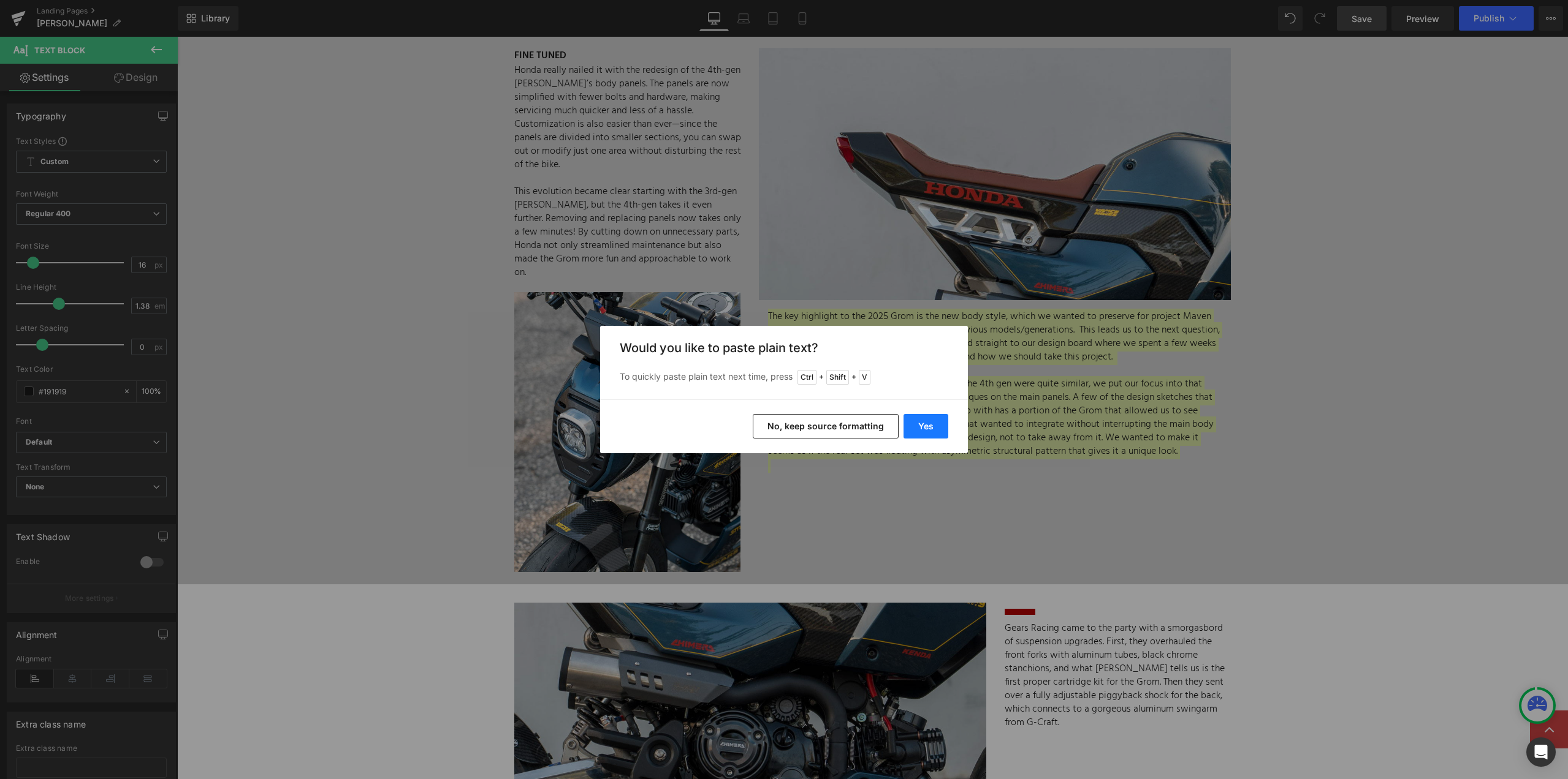
click at [916, 420] on button "Yes" at bounding box center [926, 426] width 45 height 24
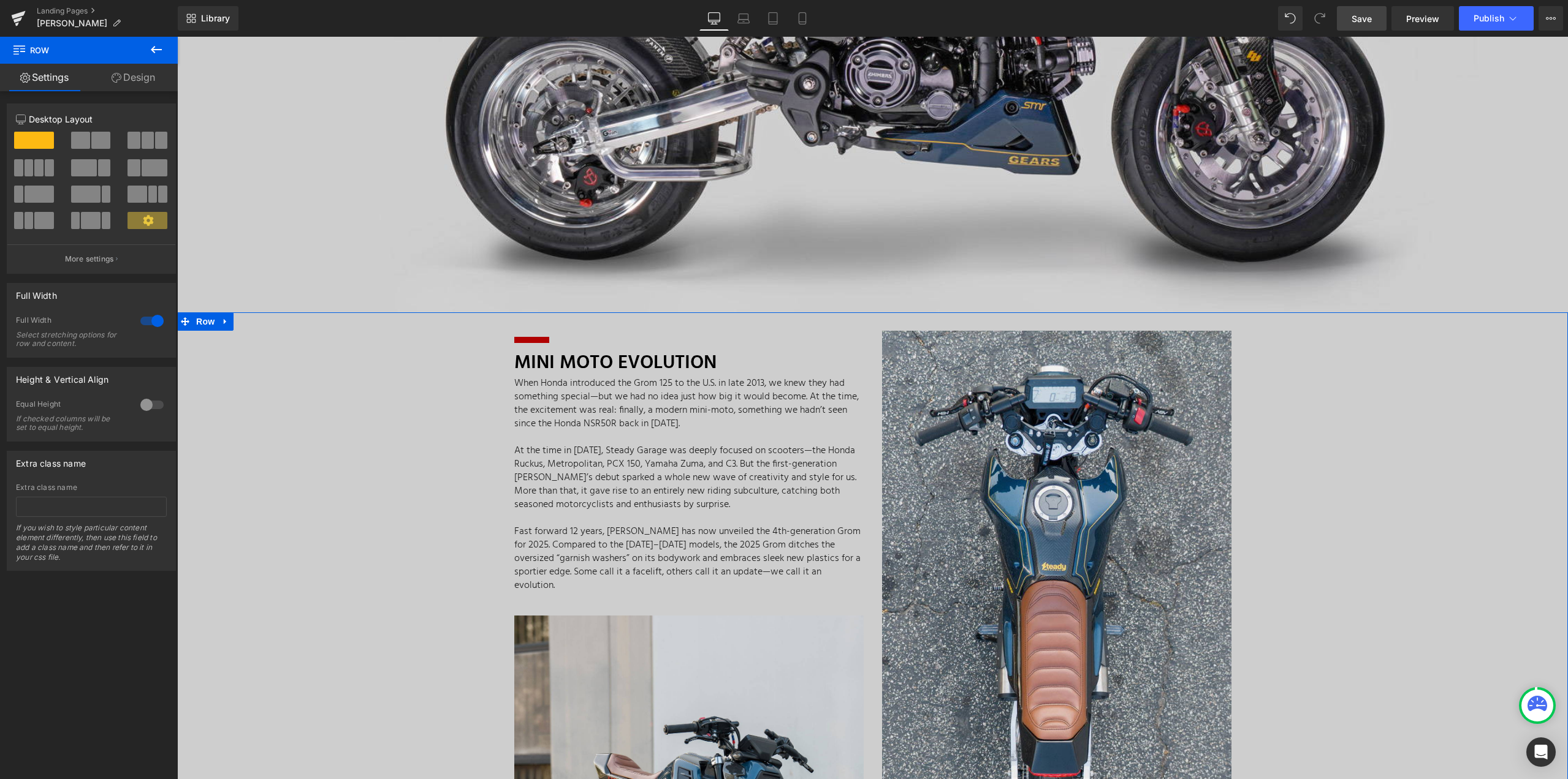
scroll to position [551, 0]
click at [694, 412] on p "When Honda introduced the Grom 125 to the U.S. in late 2013, we knew they had s…" at bounding box center [688, 403] width 349 height 54
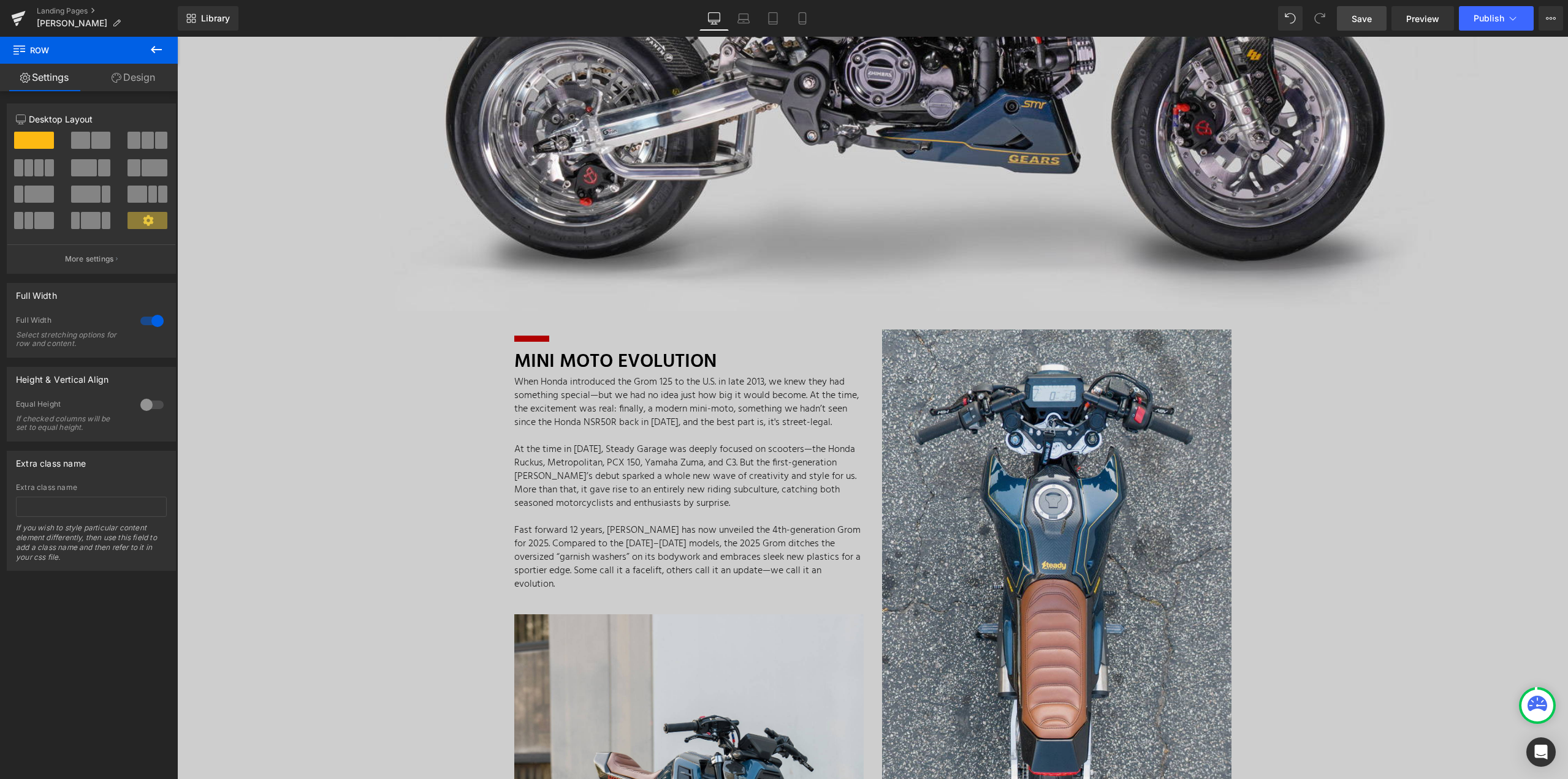
click at [1368, 21] on span "Save" at bounding box center [1362, 19] width 21 height 13
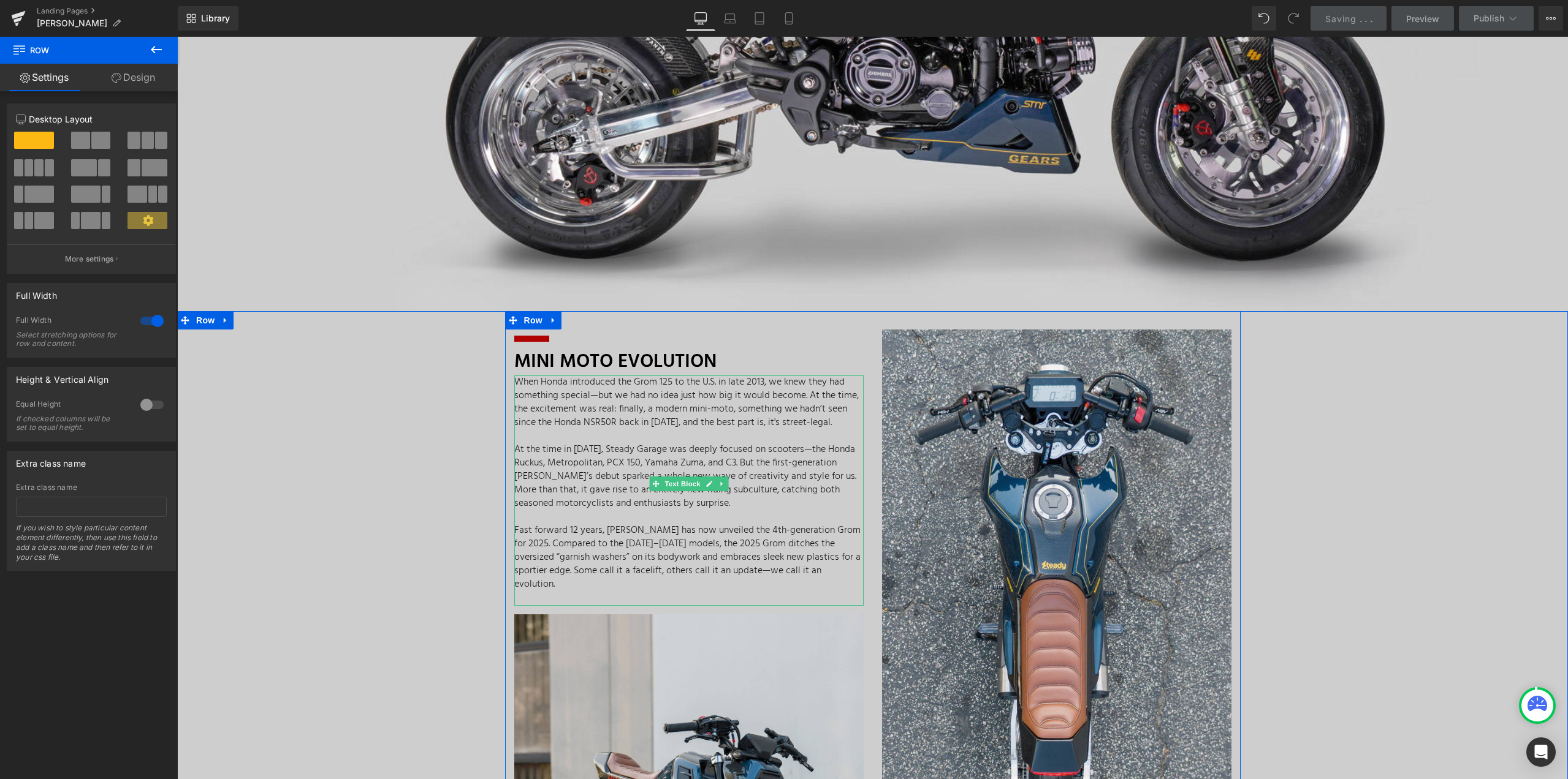
scroll to position [612, 0]
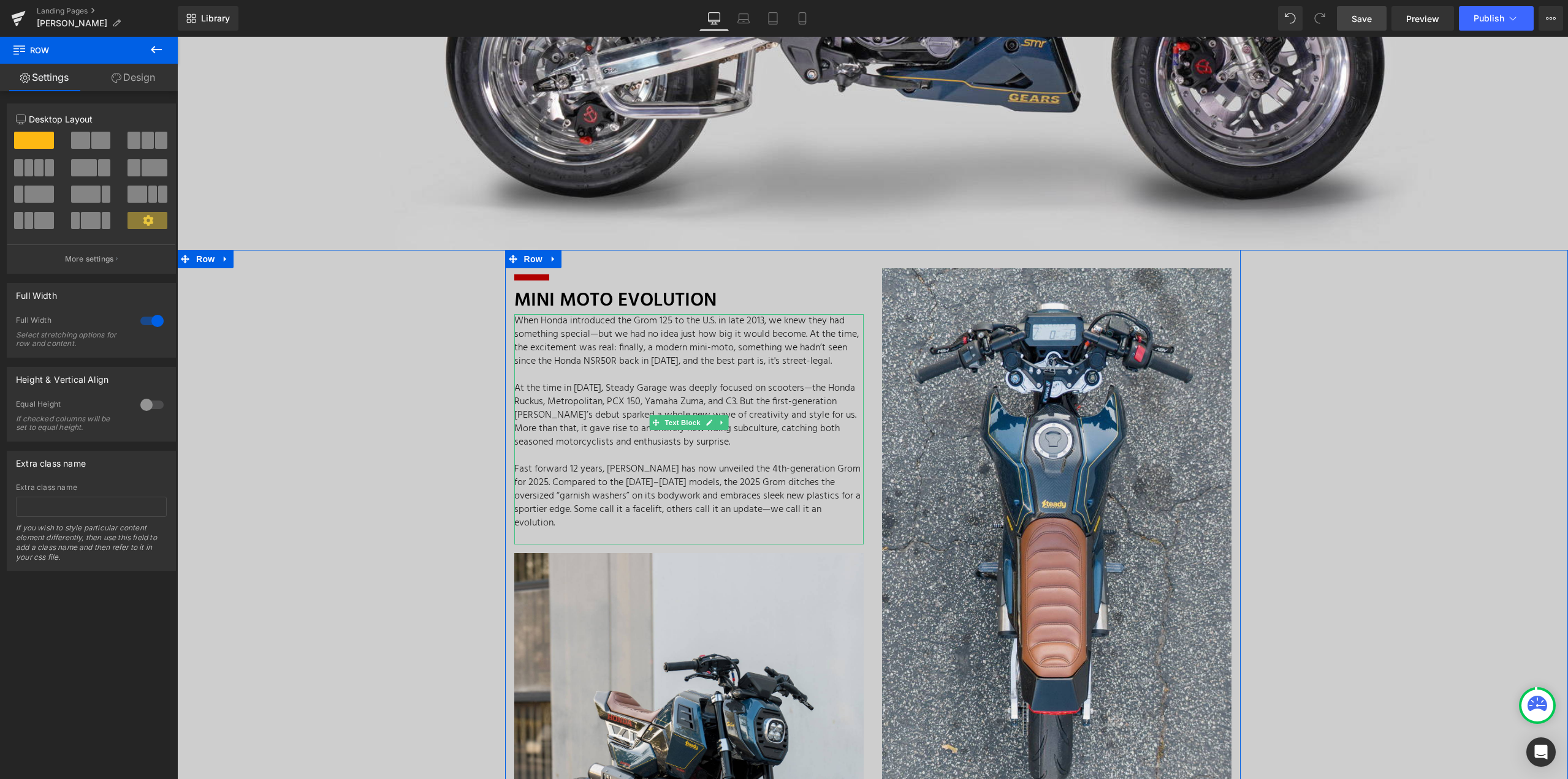
click at [775, 449] on p at bounding box center [688, 456] width 349 height 13
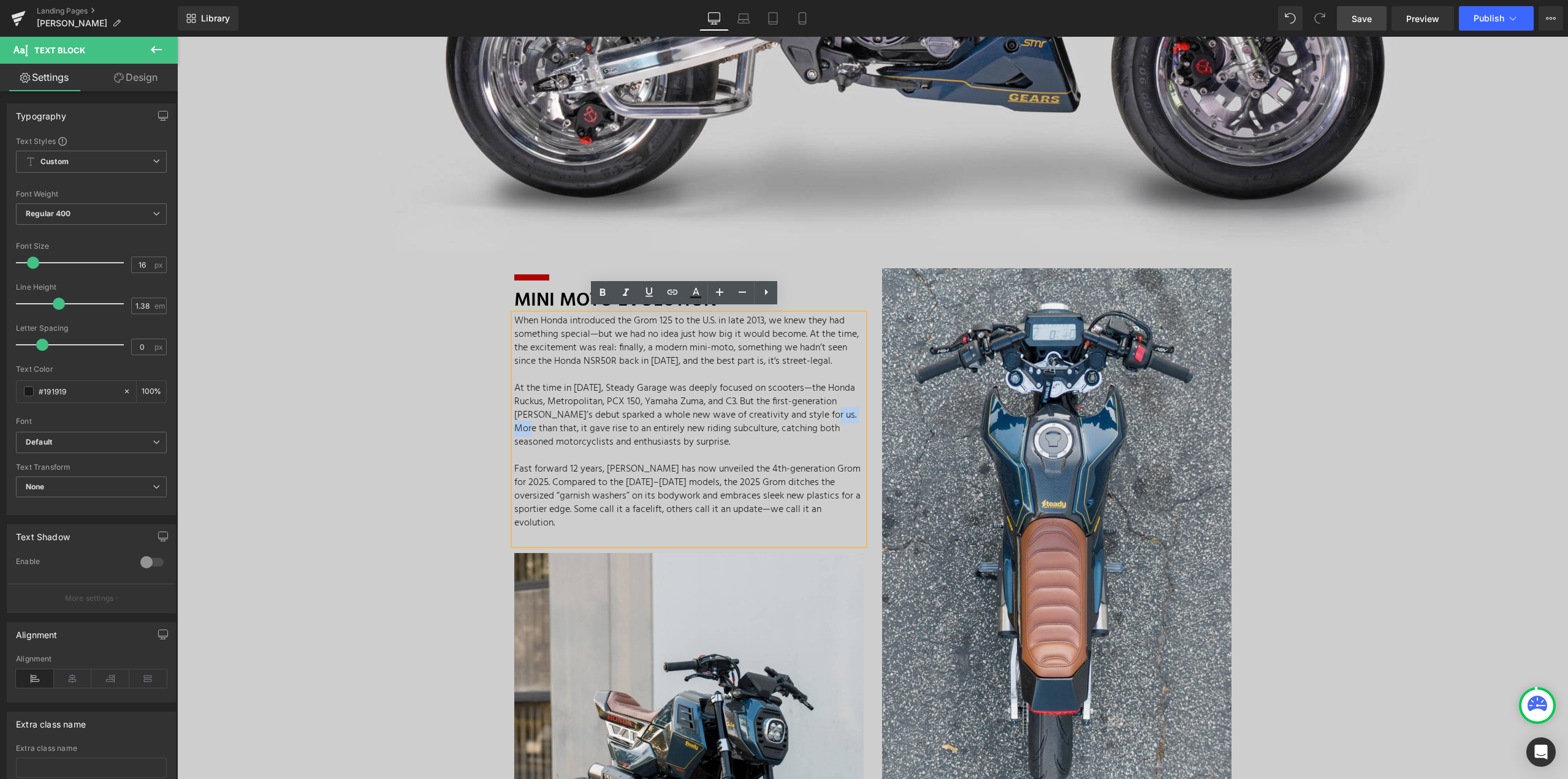
drag, startPoint x: 826, startPoint y: 410, endPoint x: 525, endPoint y: 428, distance: 301.5
click at [525, 428] on span "At the time in [DATE], Steady Garage was deeply focused on scooters—the Honda R…" at bounding box center [685, 415] width 342 height 70
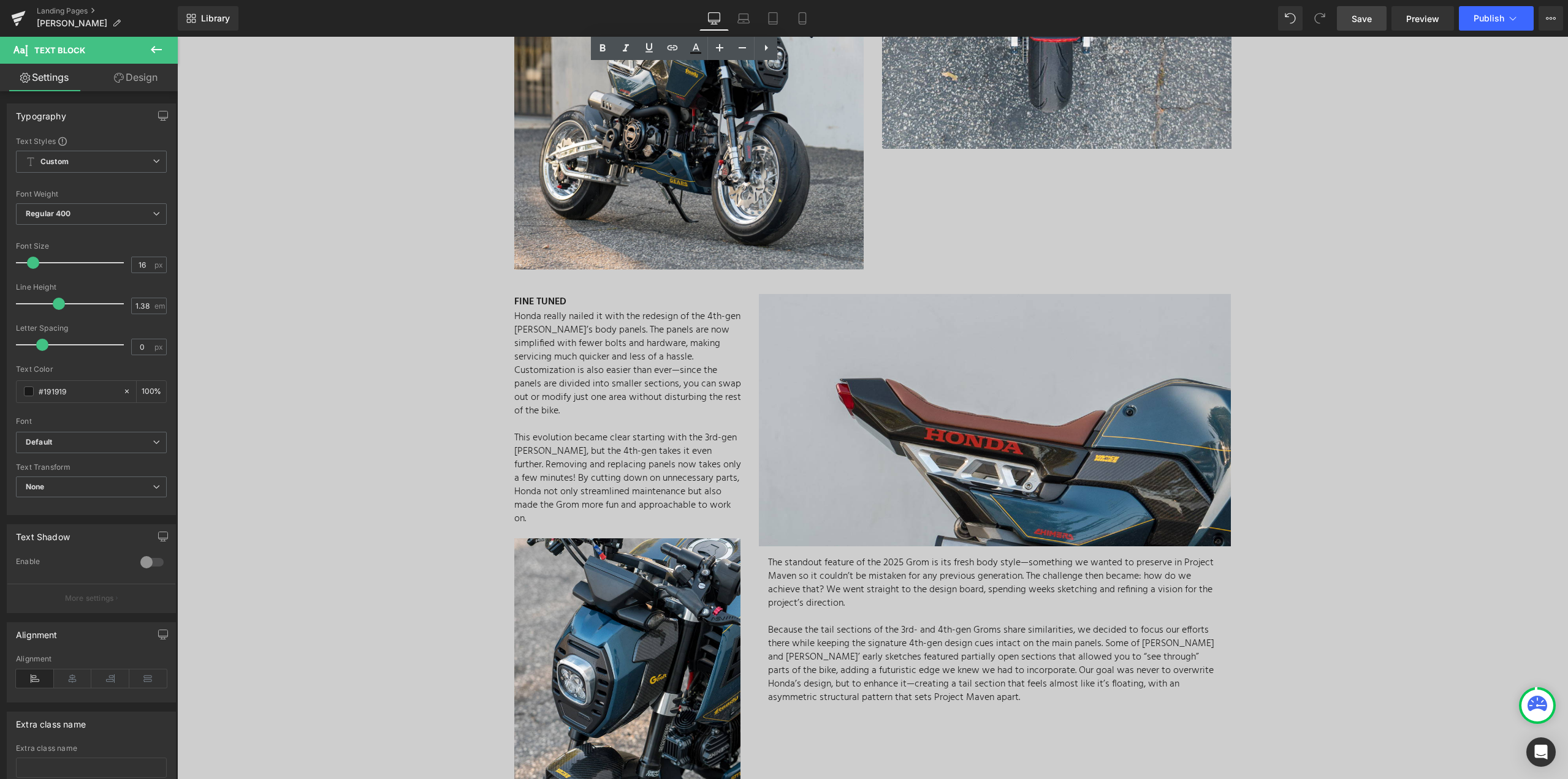
scroll to position [1286, 0]
click at [539, 417] on p at bounding box center [628, 423] width 227 height 13
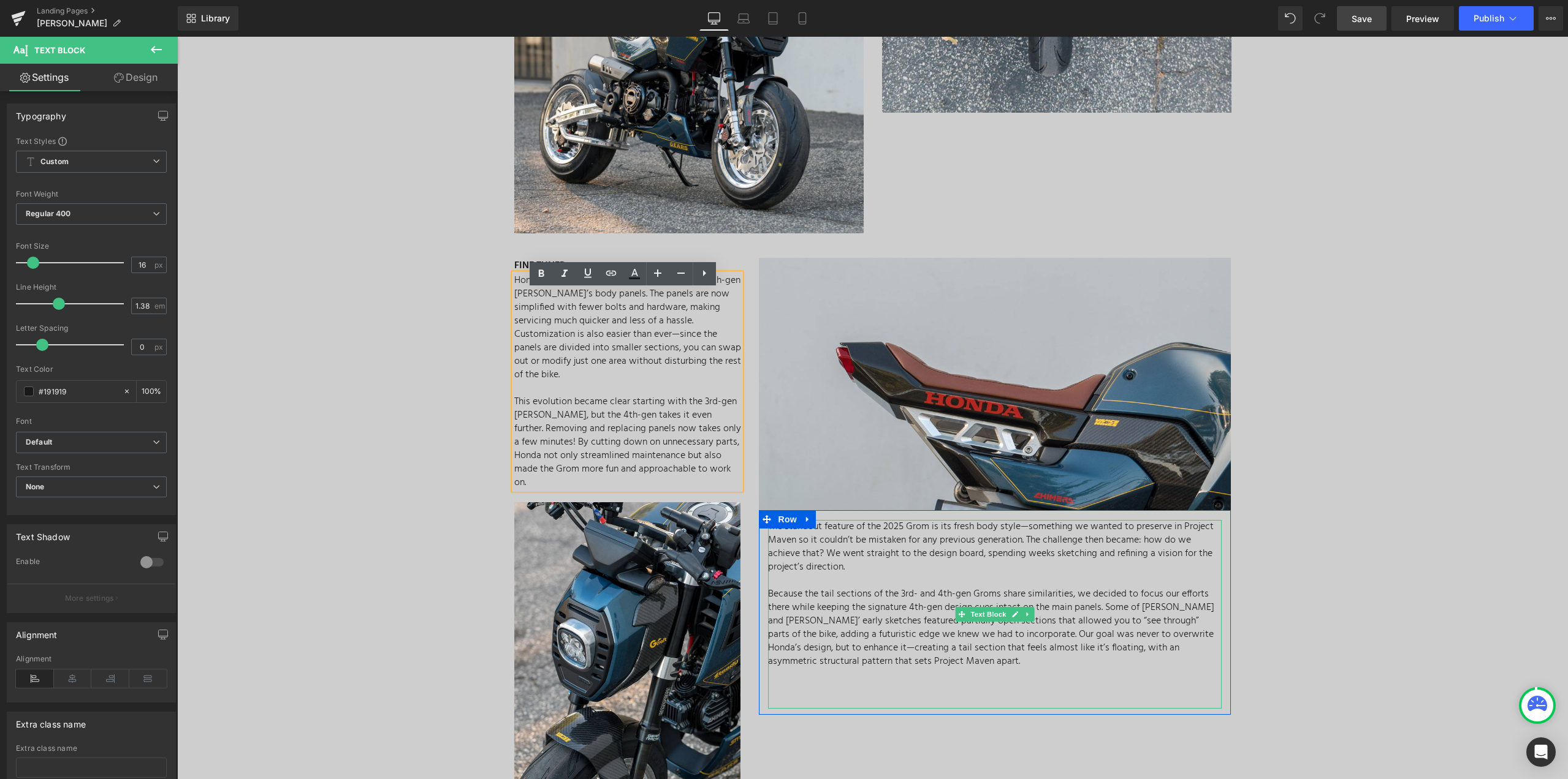
scroll to position [1471, 0]
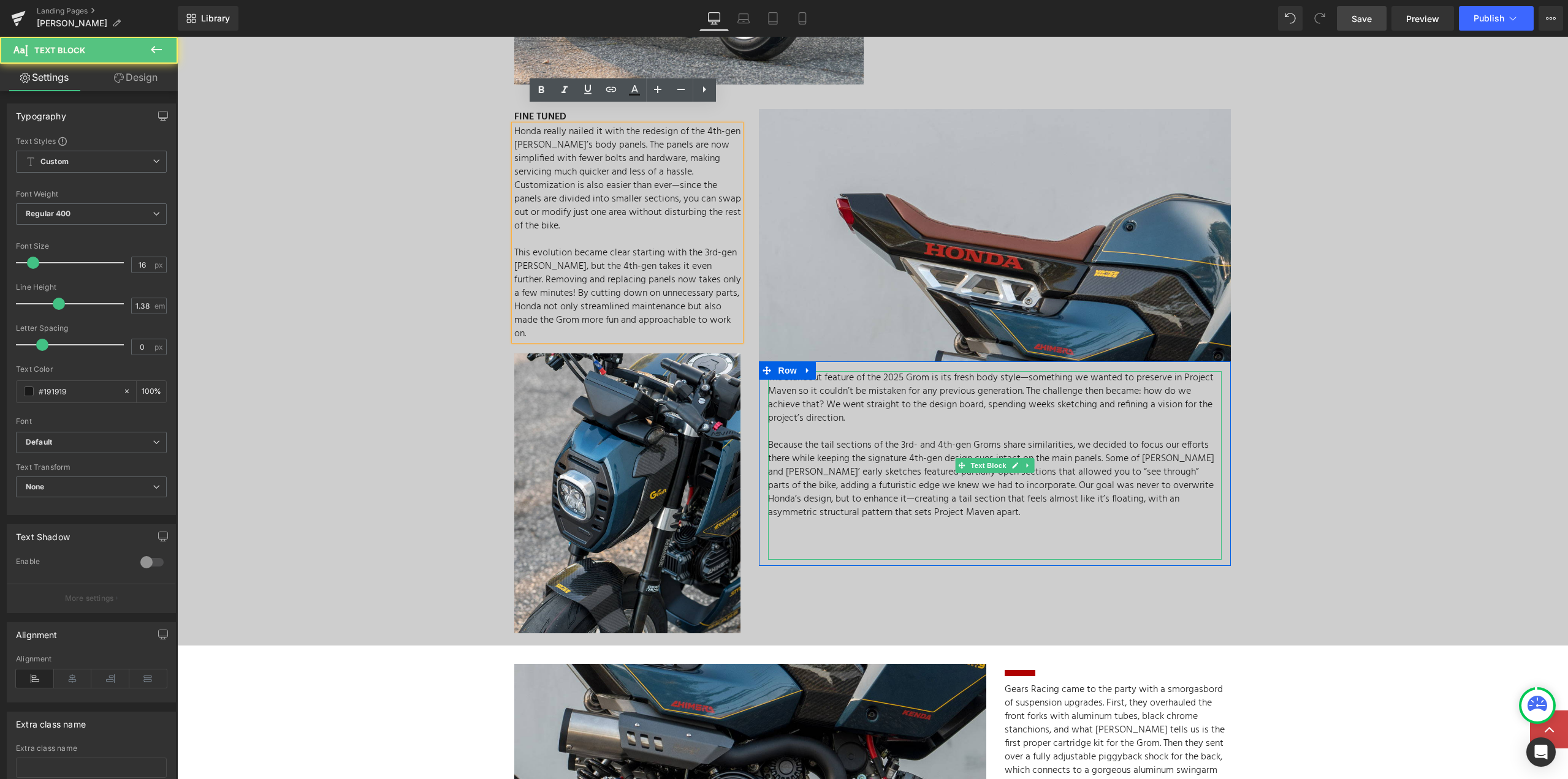
click at [948, 547] on p at bounding box center [995, 553] width 453 height 13
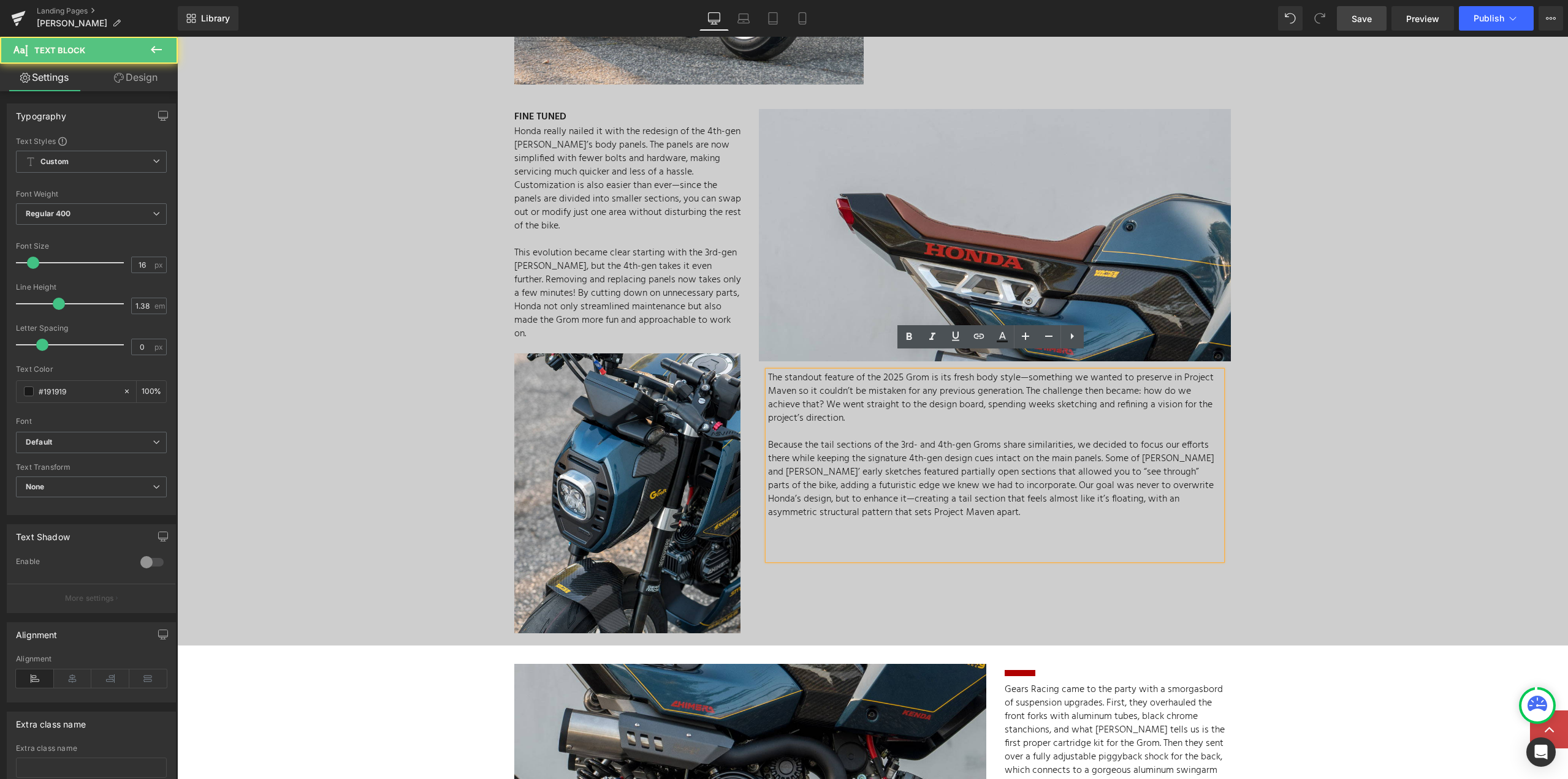
click at [789, 444] on p "Because the tail sections of the 3rd- and 4th-gen Groms share similarities, we …" at bounding box center [995, 479] width 453 height 81
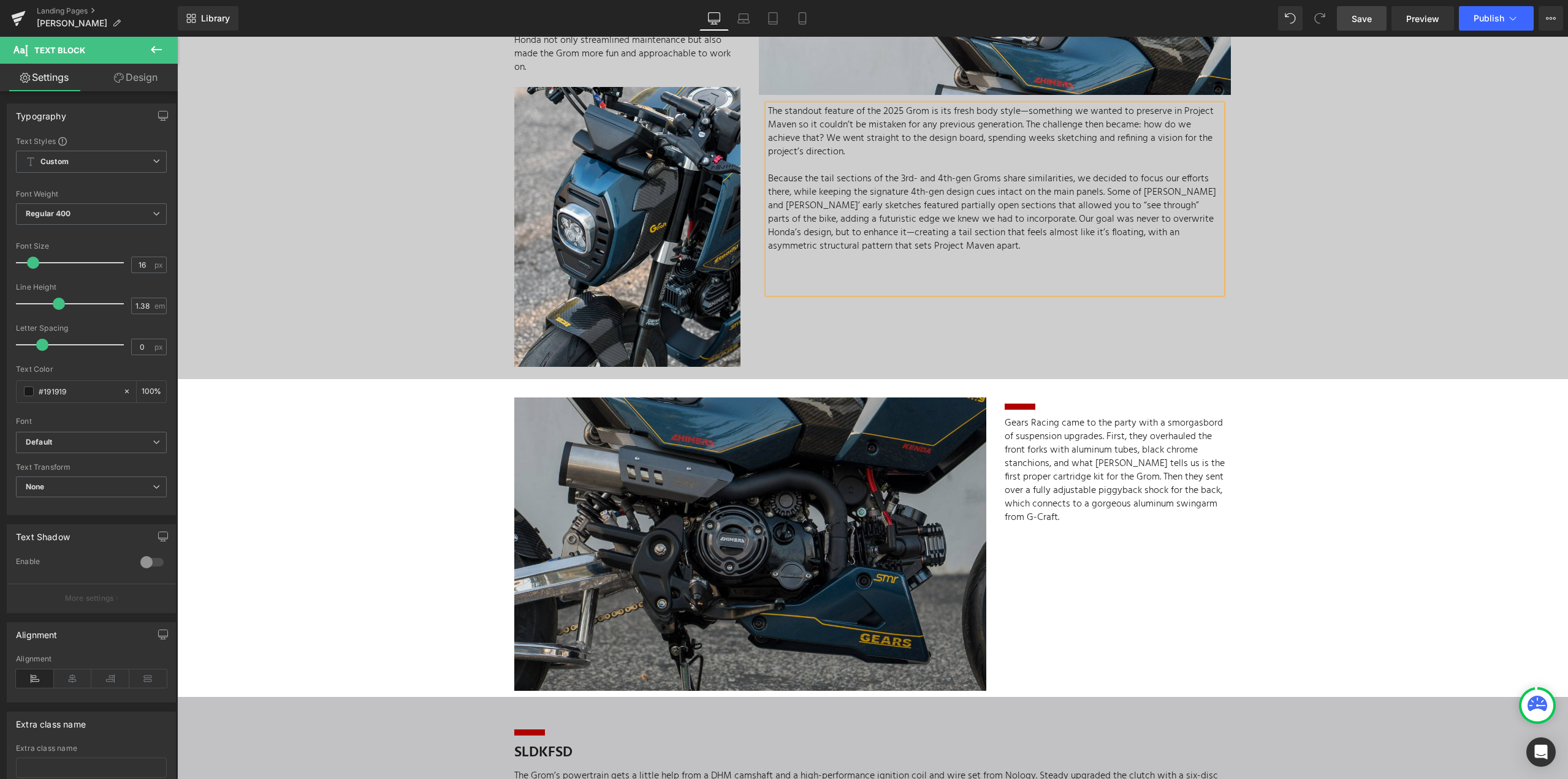
scroll to position [1777, 0]
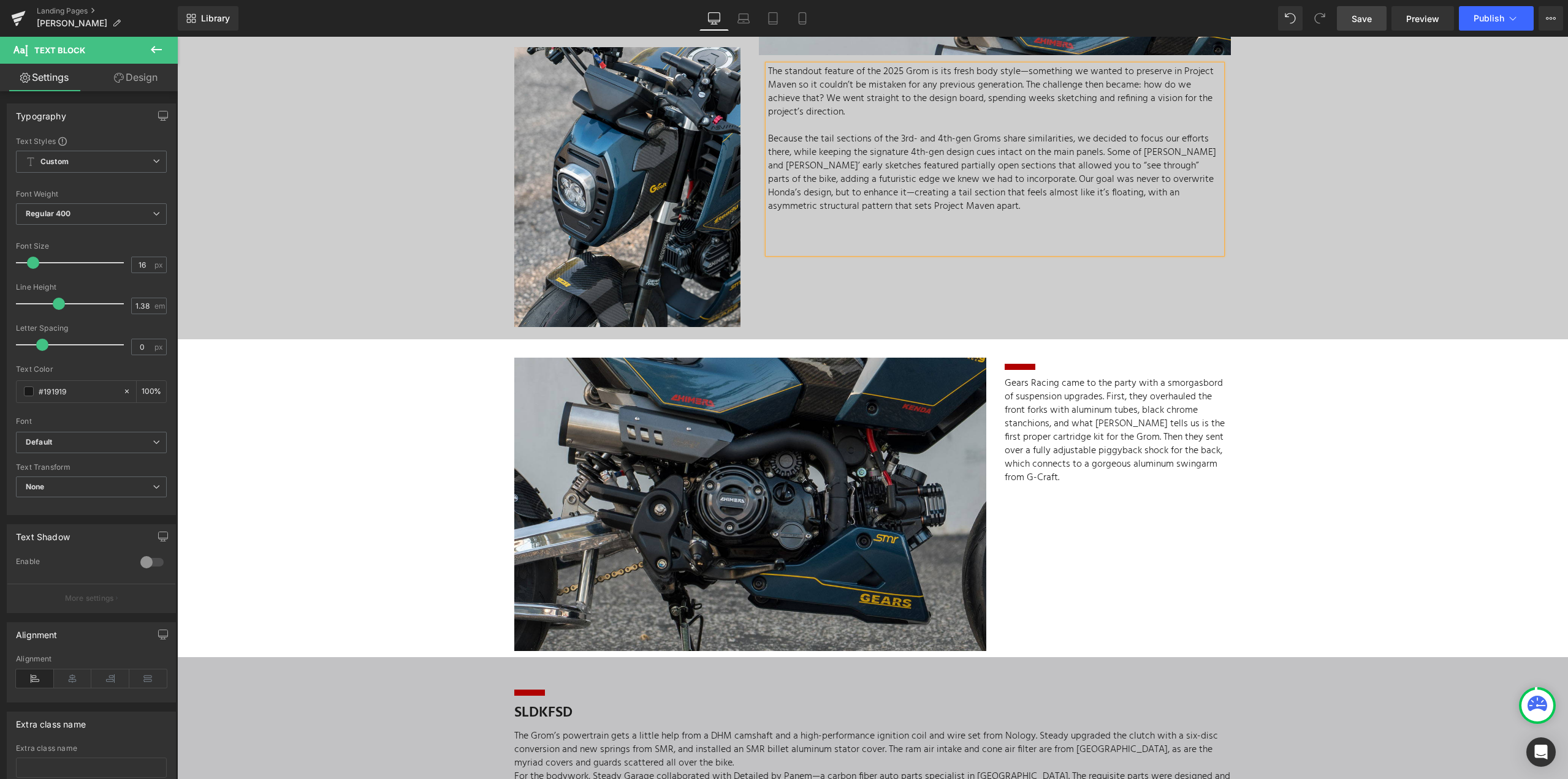
click at [1343, 22] on link "Save" at bounding box center [1361, 19] width 50 height 24
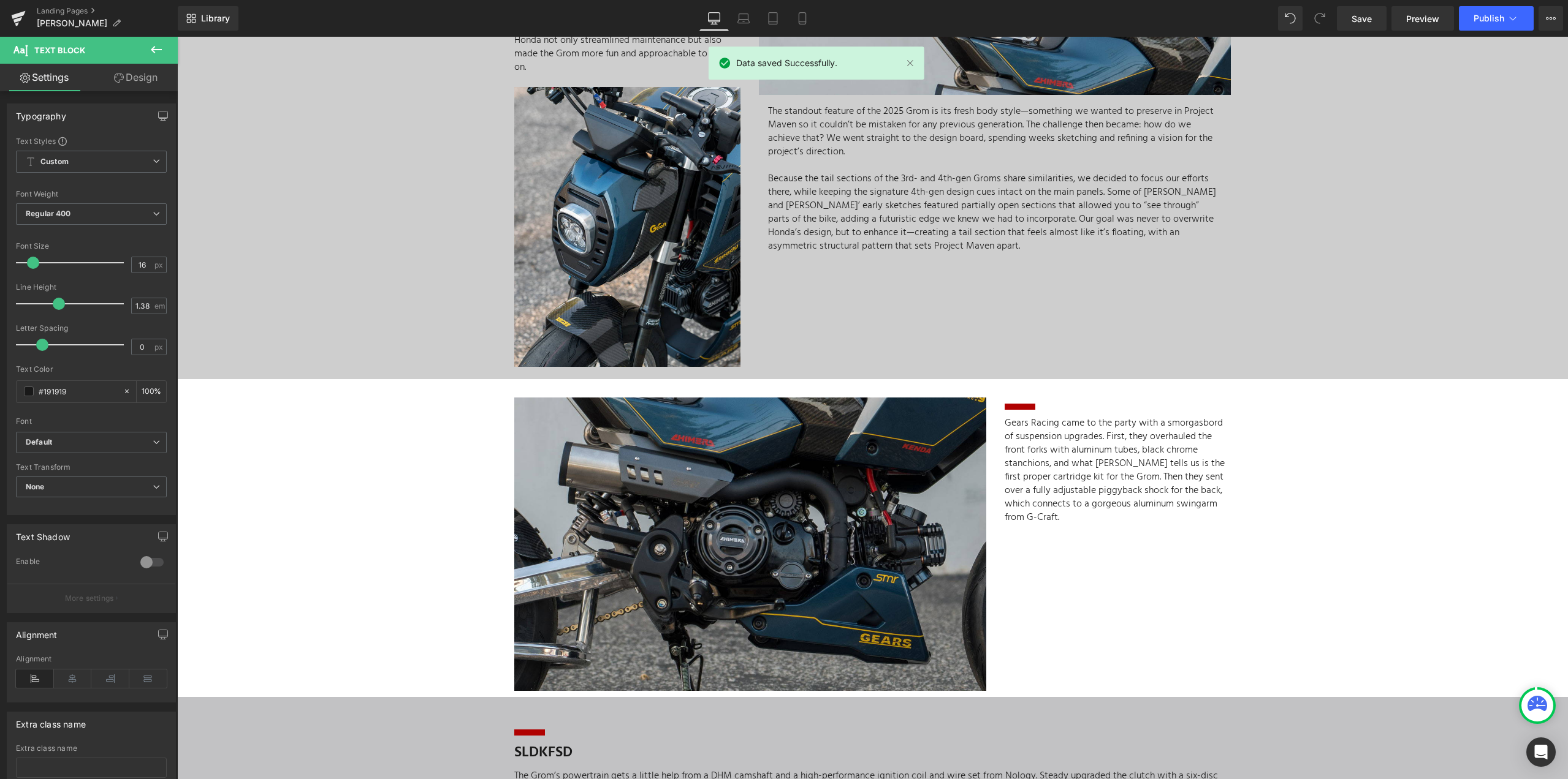
scroll to position [1715, 0]
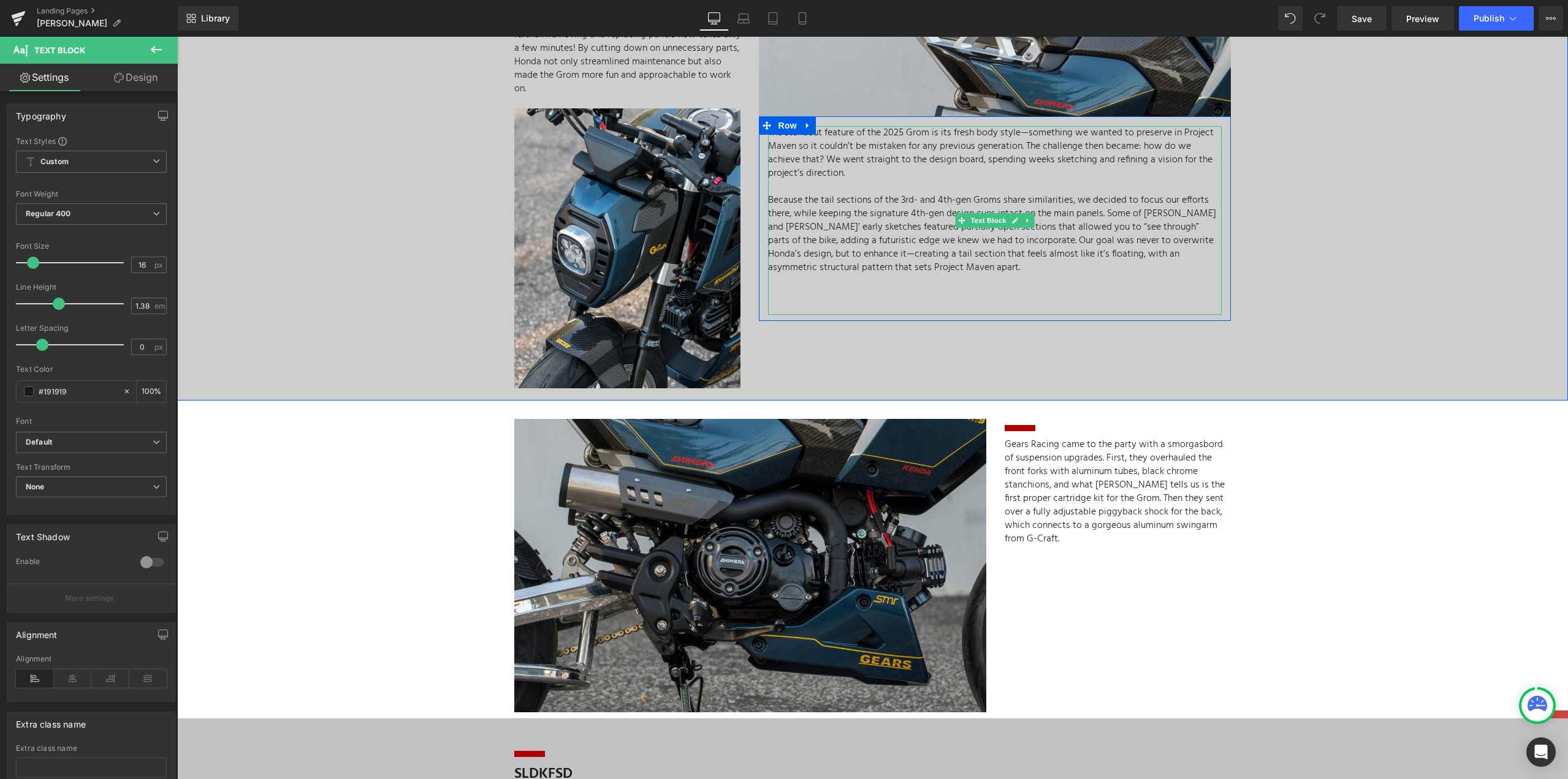
click at [991, 194] on p "Because the tail sections of the 3rd- and 4th-gen Groms share similarities, we …" at bounding box center [995, 234] width 453 height 81
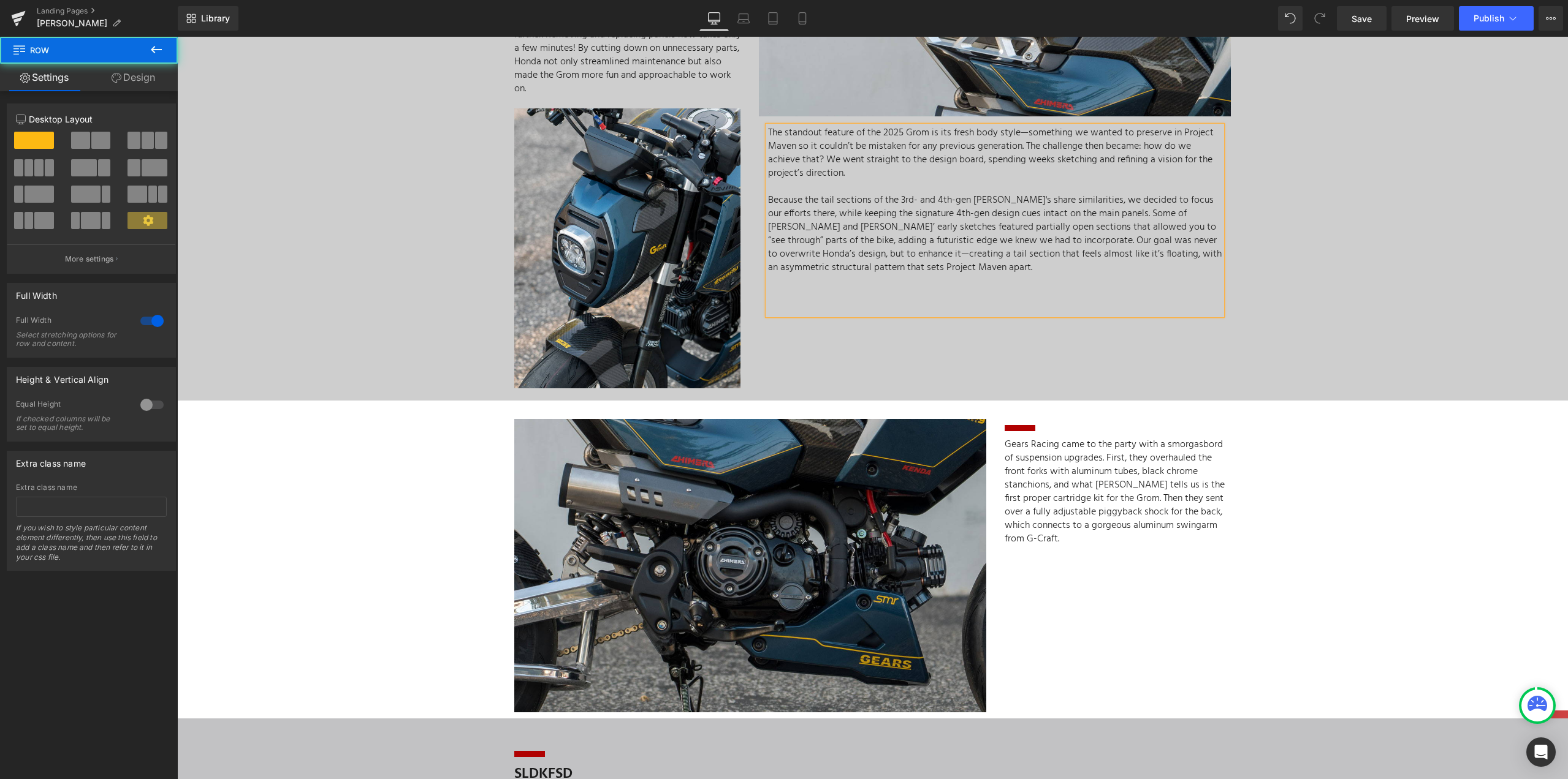
drag, startPoint x: 1324, startPoint y: 195, endPoint x: 1324, endPoint y: 187, distance: 8.0
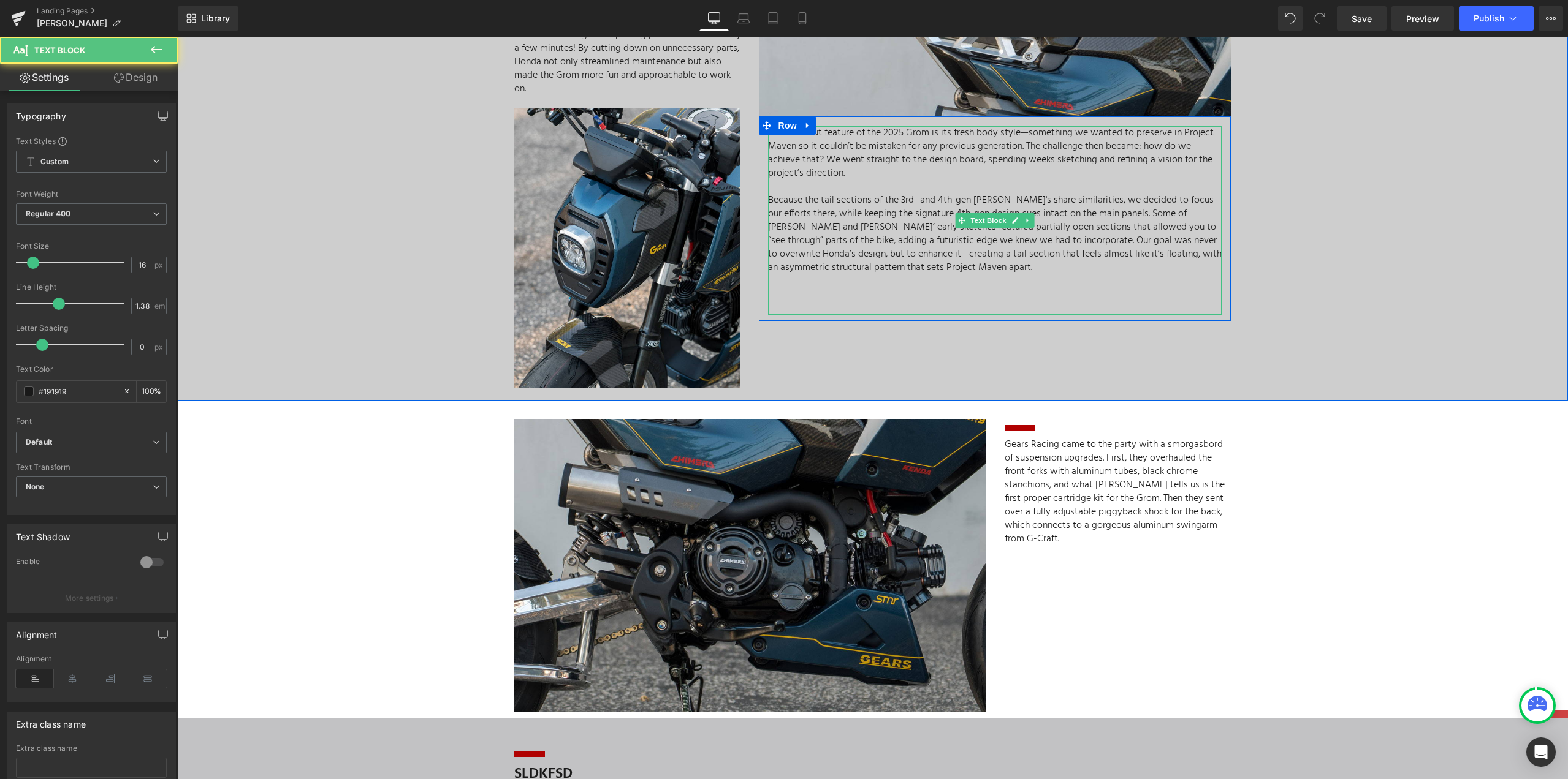
click at [989, 194] on p "Because the tail sections of the 3rd- and 4th-gen [PERSON_NAME]'s share similar…" at bounding box center [995, 234] width 453 height 81
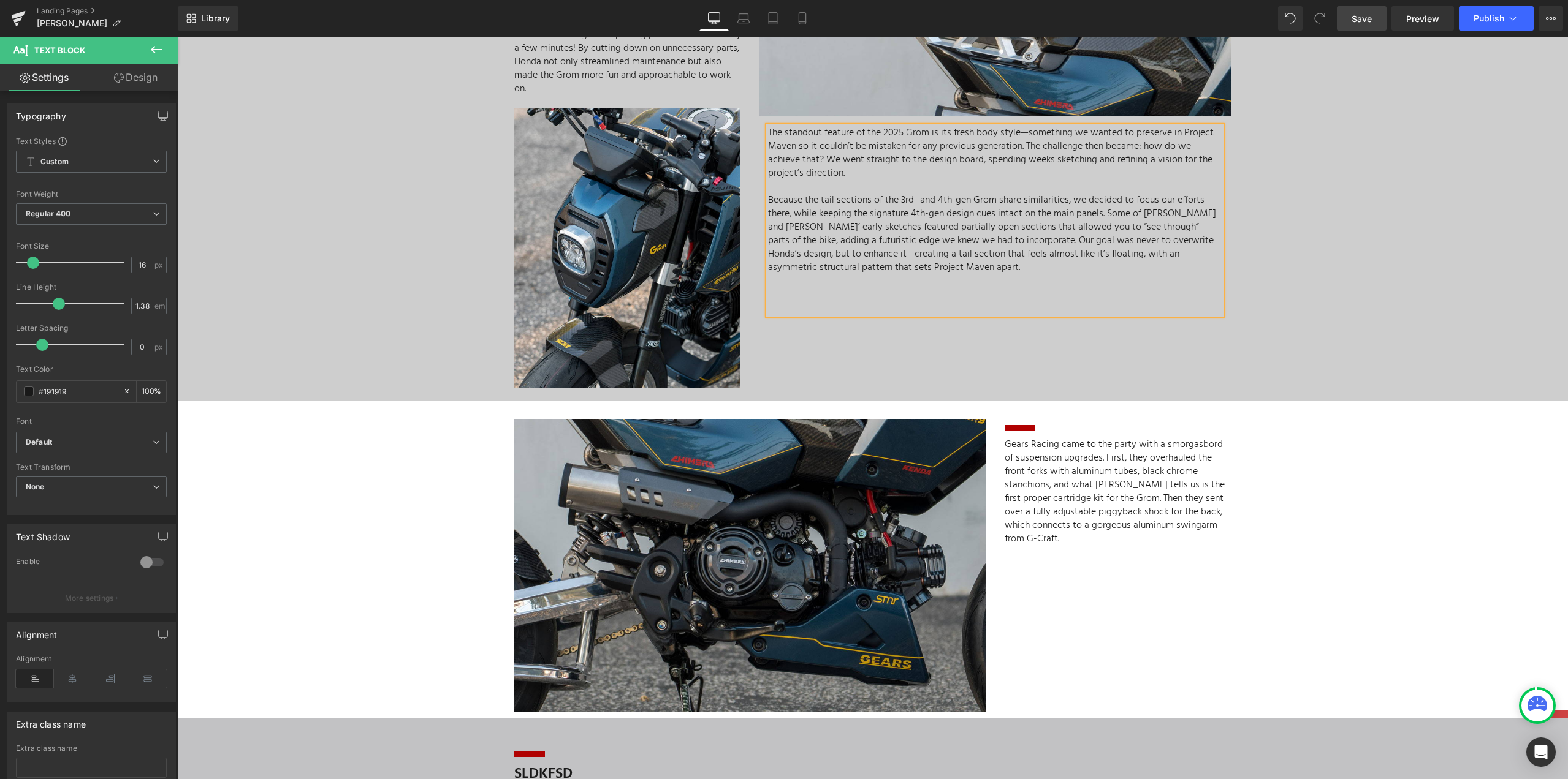
click at [1347, 21] on link "Save" at bounding box center [1361, 19] width 50 height 24
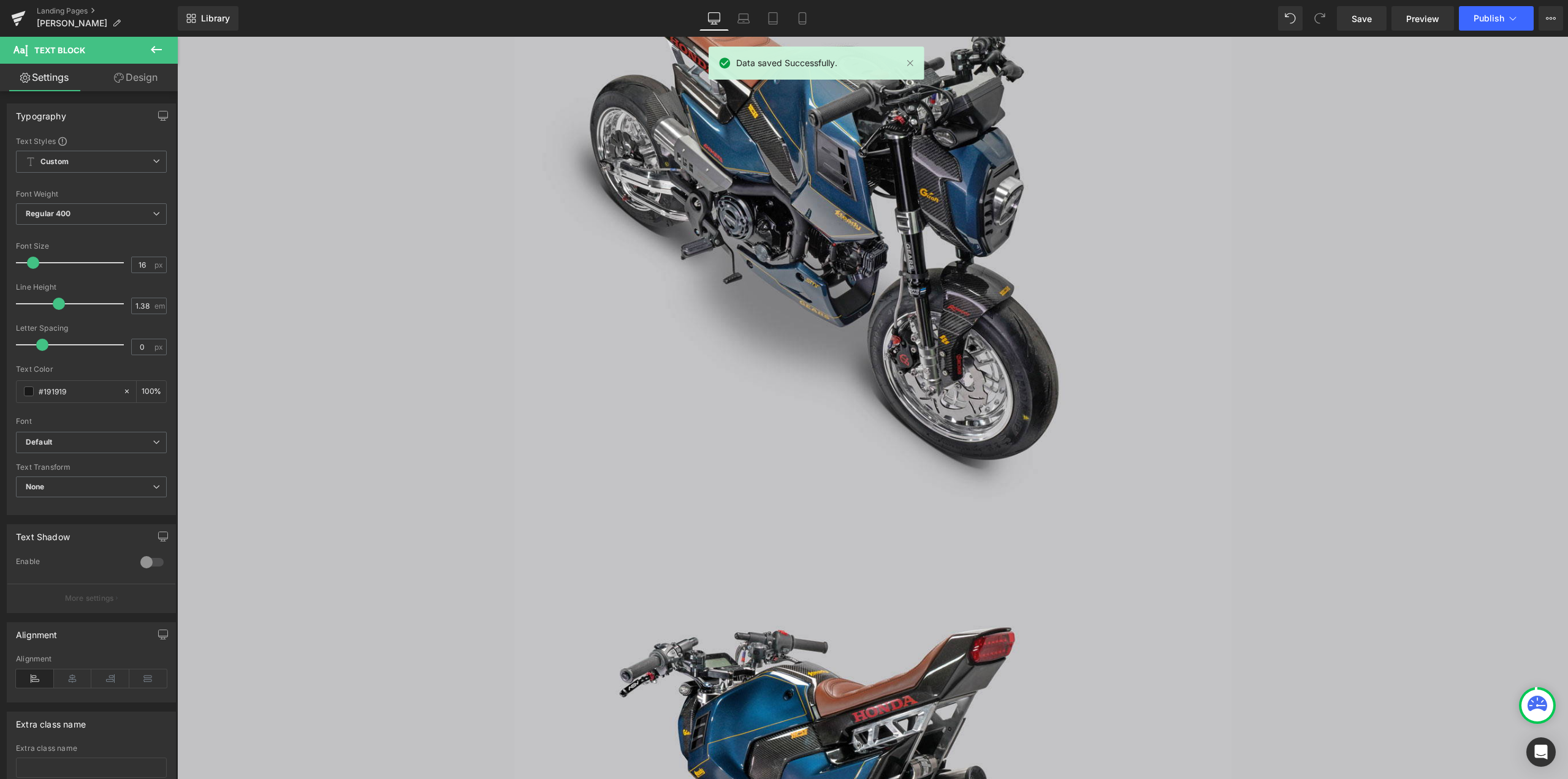
scroll to position [3125, 0]
